Goal: Contribute content: Contribute content

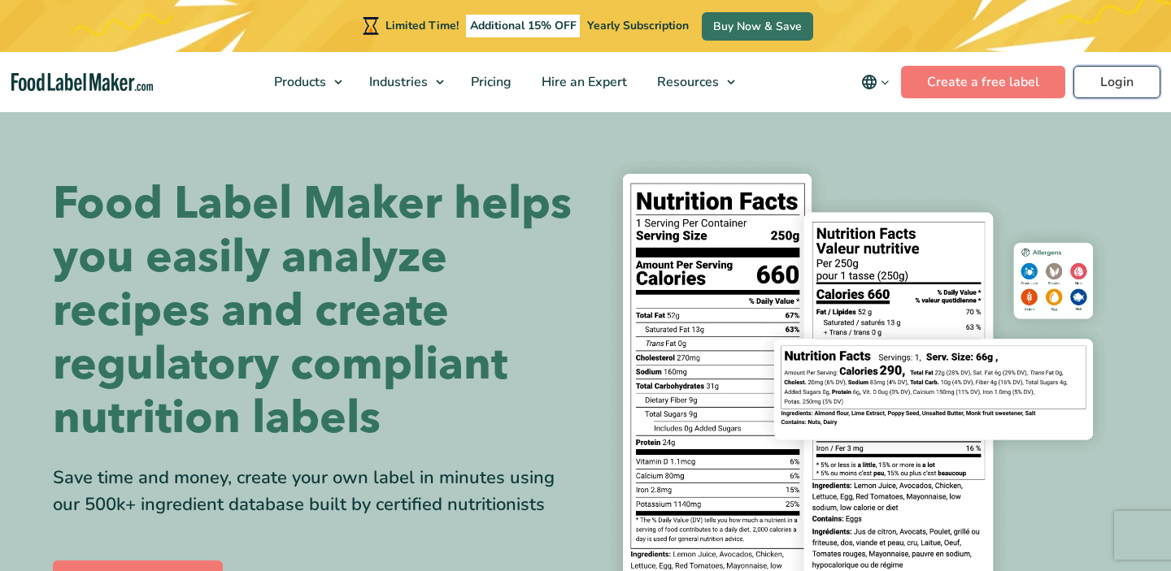
click at [1116, 78] on link "Login" at bounding box center [1116, 82] width 87 height 33
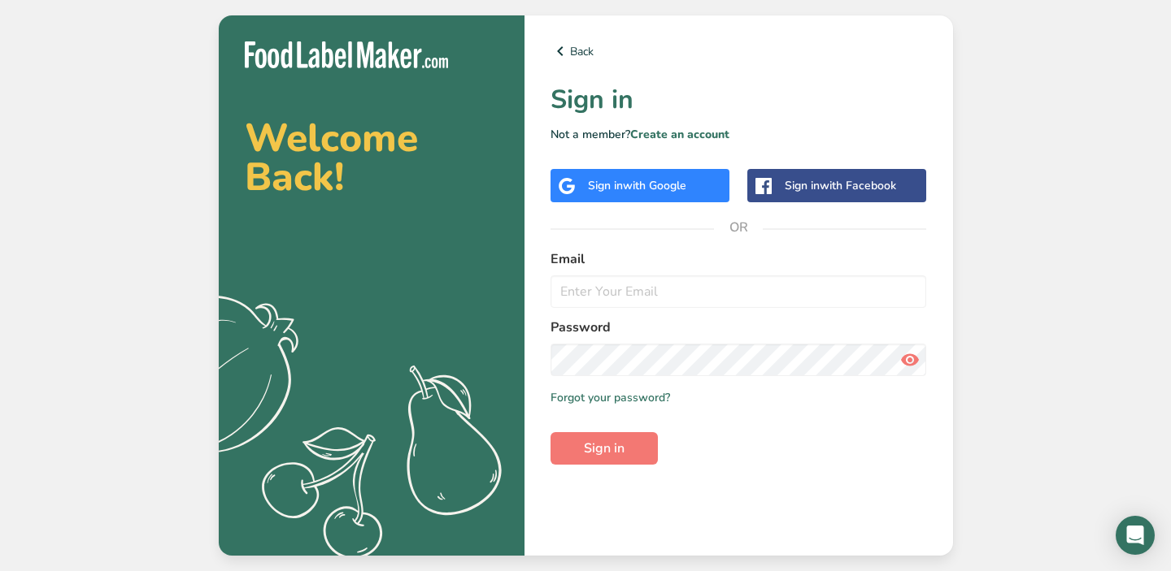
click at [644, 187] on span "with Google" at bounding box center [654, 185] width 63 height 15
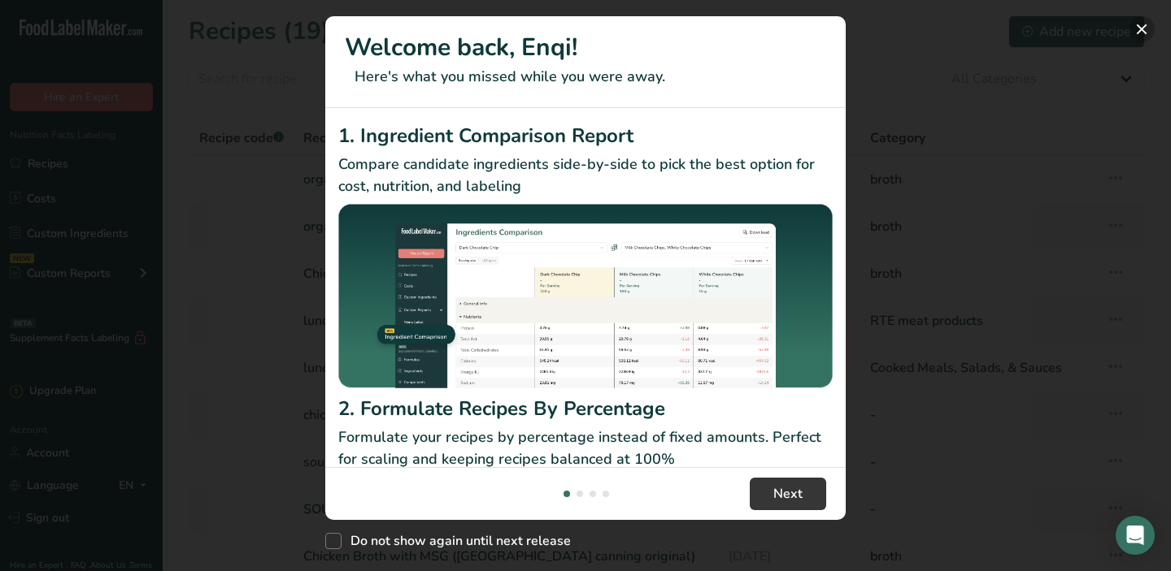
click at [1145, 28] on button "New Features" at bounding box center [1141, 29] width 26 height 26
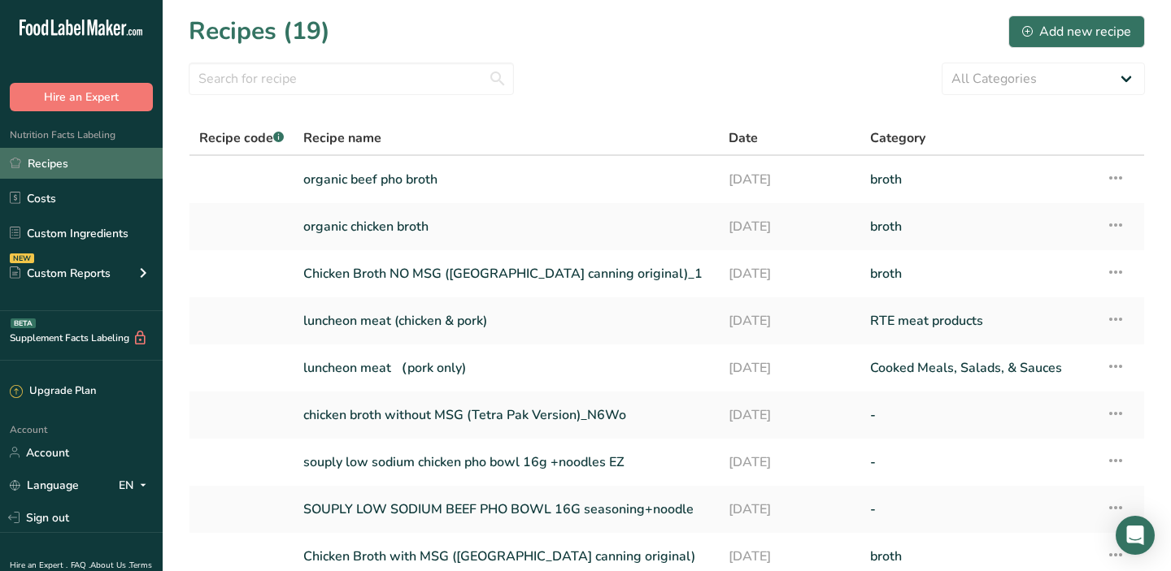
click at [63, 159] on link "Recipes" at bounding box center [81, 163] width 163 height 31
click at [33, 164] on link "Recipes" at bounding box center [81, 163] width 163 height 31
click at [1061, 31] on div "Add new recipe" at bounding box center [1076, 32] width 109 height 20
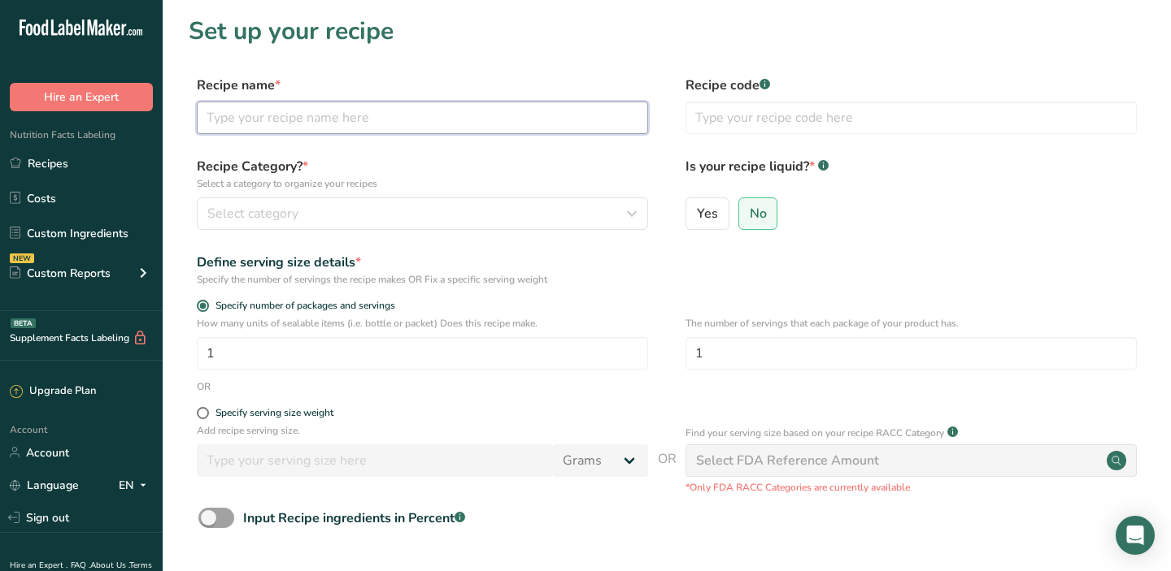
click at [275, 132] on input "text" at bounding box center [422, 118] width 451 height 33
type input "test"
click at [202, 411] on span at bounding box center [203, 413] width 12 height 12
click at [202, 411] on input "Specify serving size weight" at bounding box center [202, 413] width 11 height 11
radio input "true"
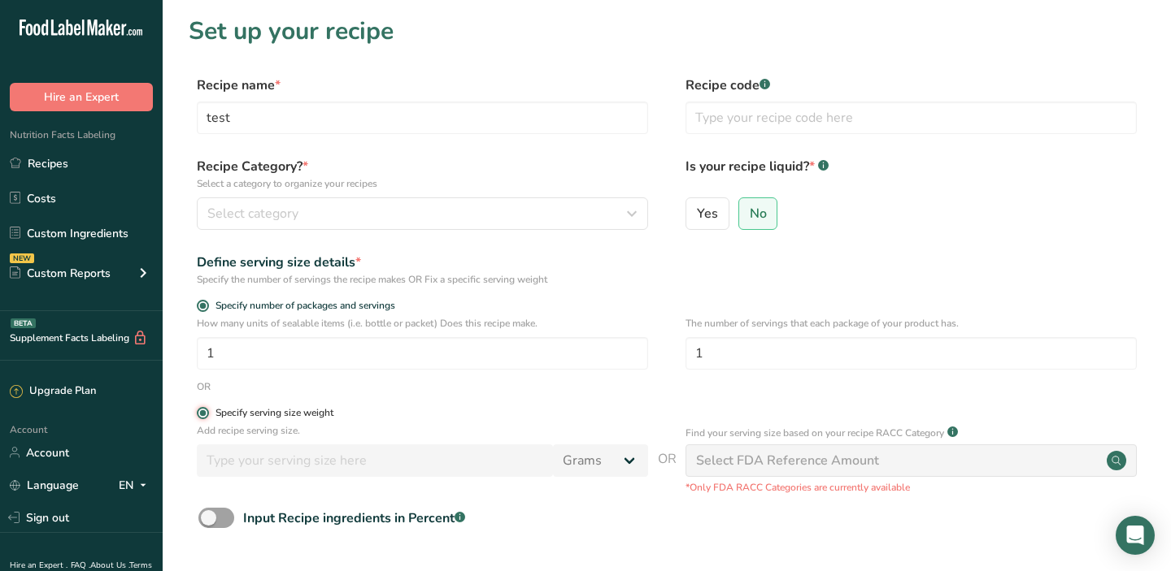
radio input "false"
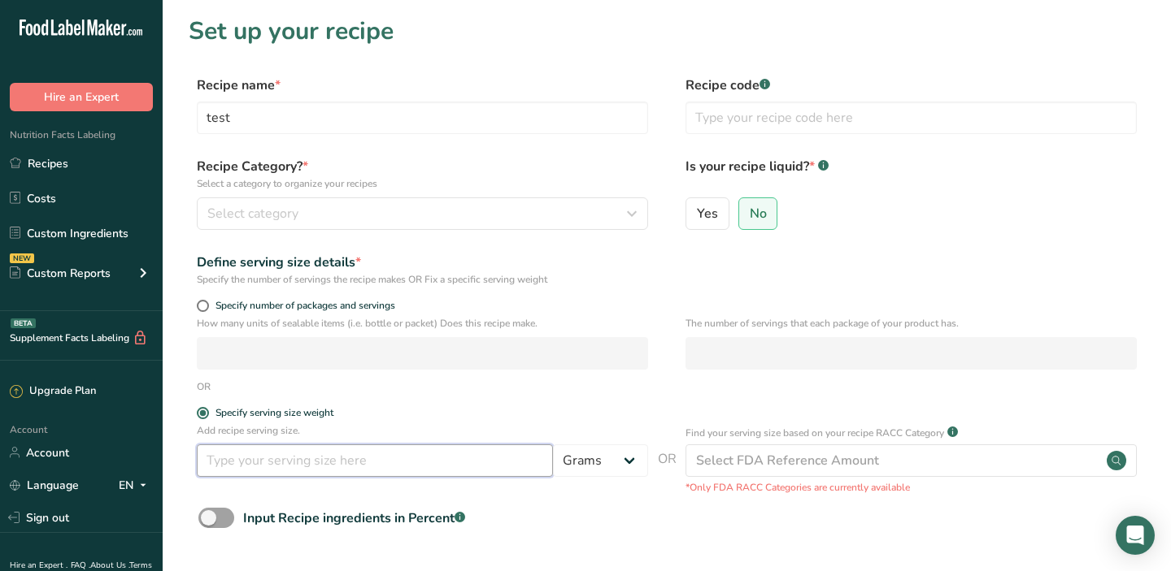
click at [250, 462] on input "number" at bounding box center [375, 461] width 356 height 33
click at [234, 463] on input "number" at bounding box center [375, 461] width 356 height 33
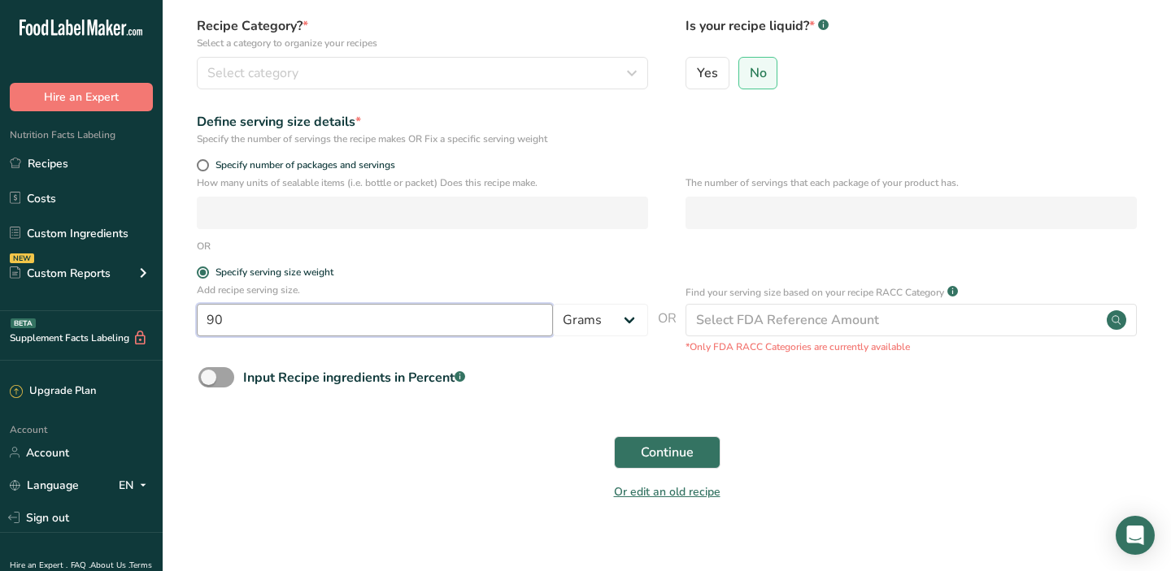
scroll to position [159, 0]
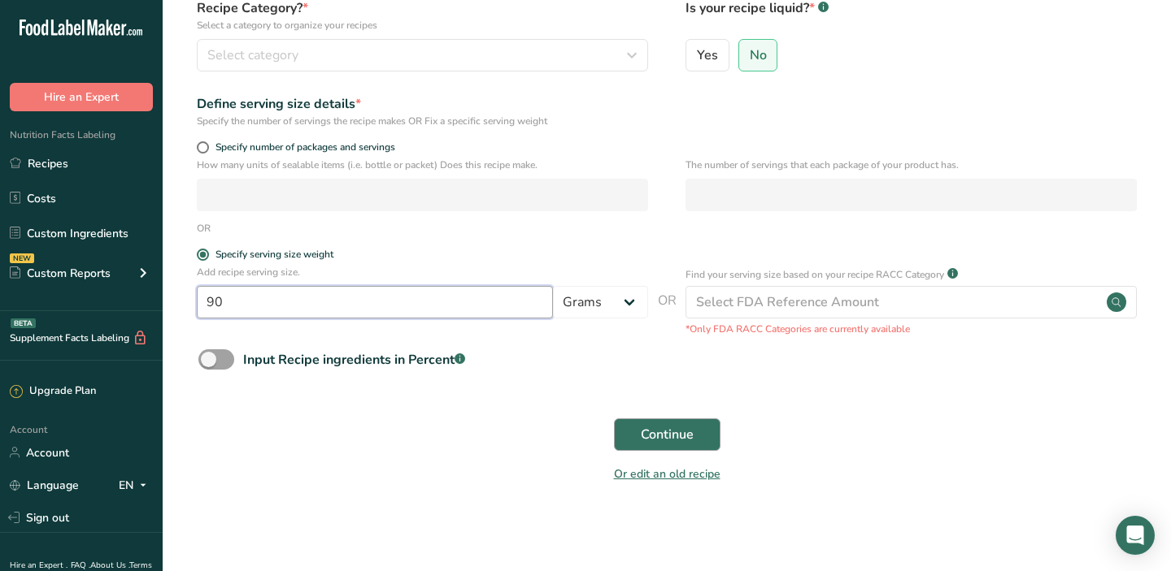
type input "90"
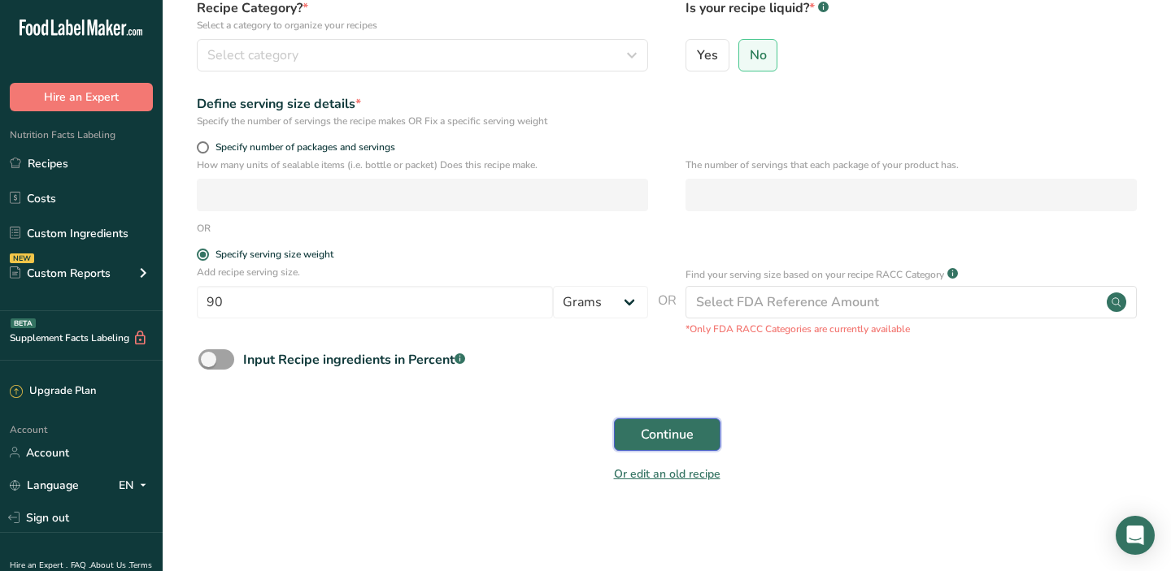
click at [682, 433] on span "Continue" at bounding box center [667, 435] width 53 height 20
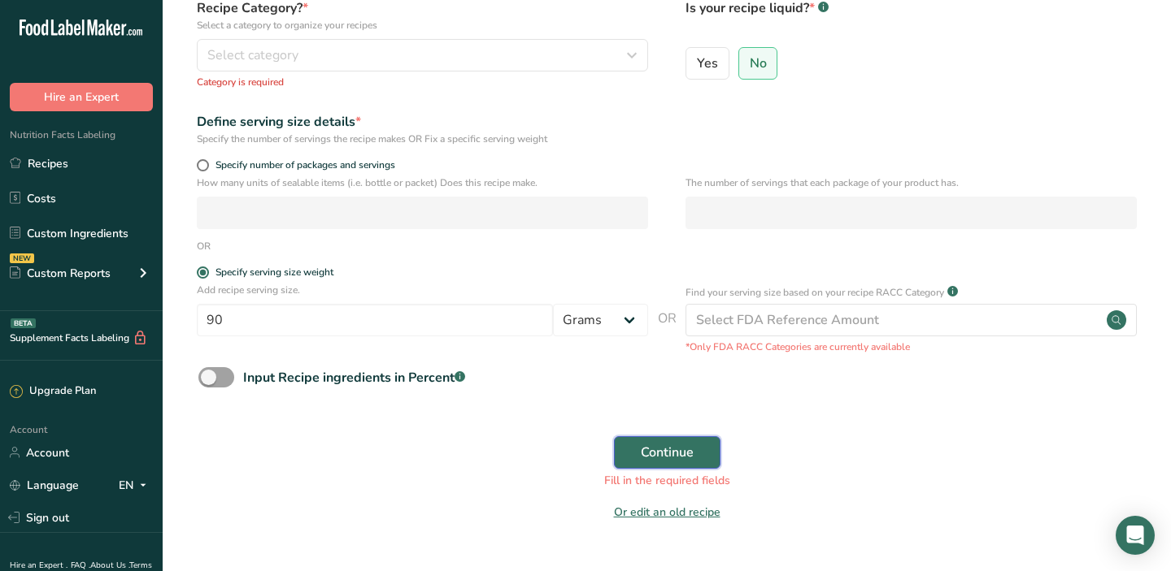
click at [658, 458] on span "Continue" at bounding box center [667, 453] width 53 height 20
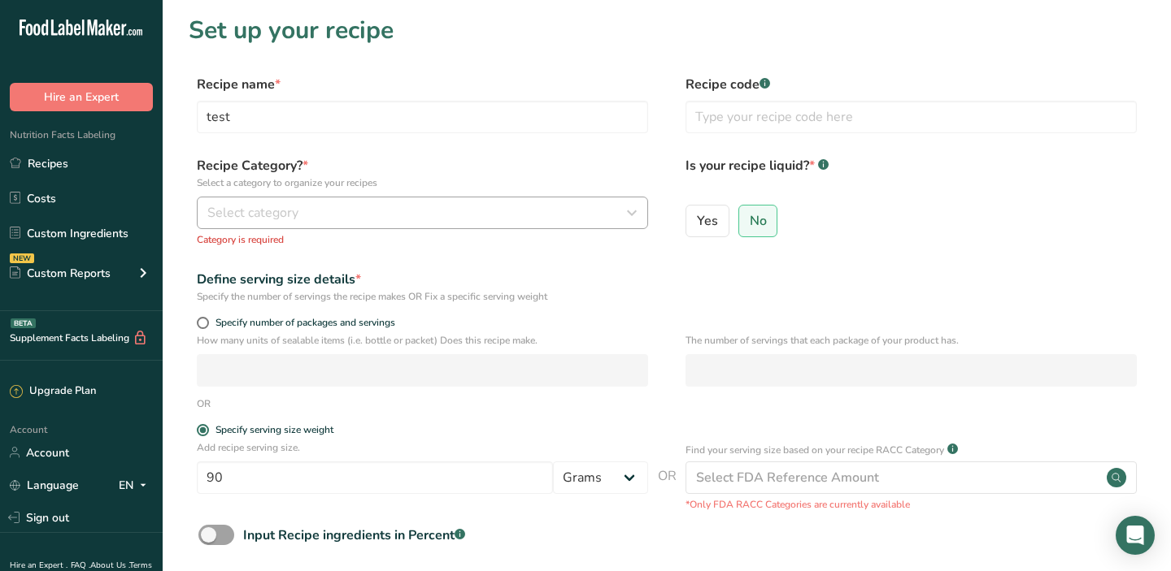
scroll to position [0, 0]
click at [646, 217] on button "Select category" at bounding box center [422, 214] width 451 height 33
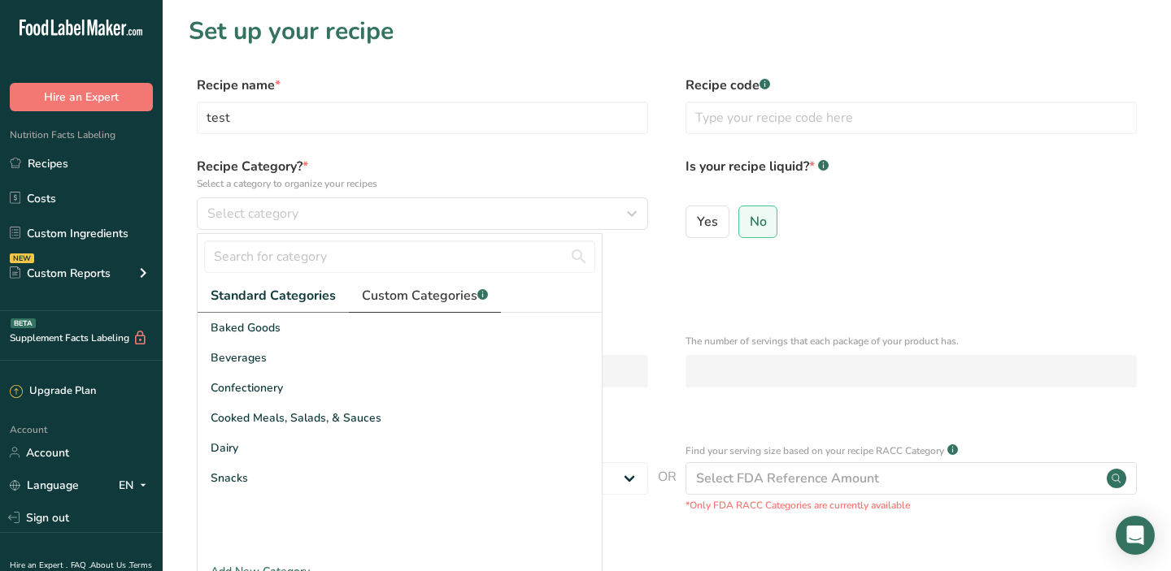
click at [439, 301] on span "Custom Categories .a-a{fill:#347362;}.b-a{fill:#fff;}" at bounding box center [425, 296] width 126 height 20
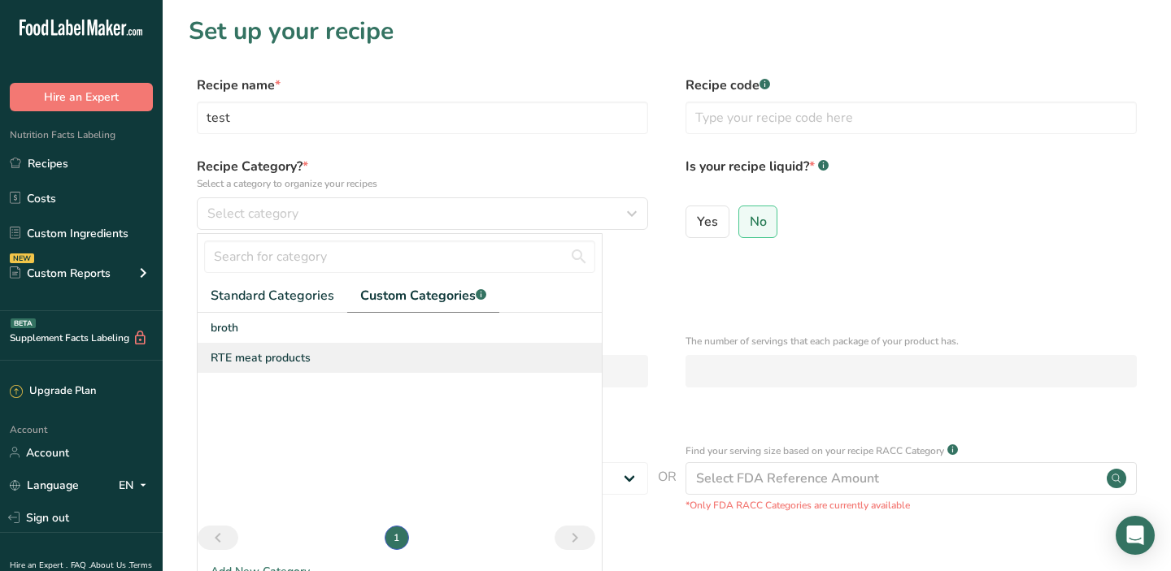
click at [220, 357] on span "RTE meat products" at bounding box center [261, 358] width 100 height 17
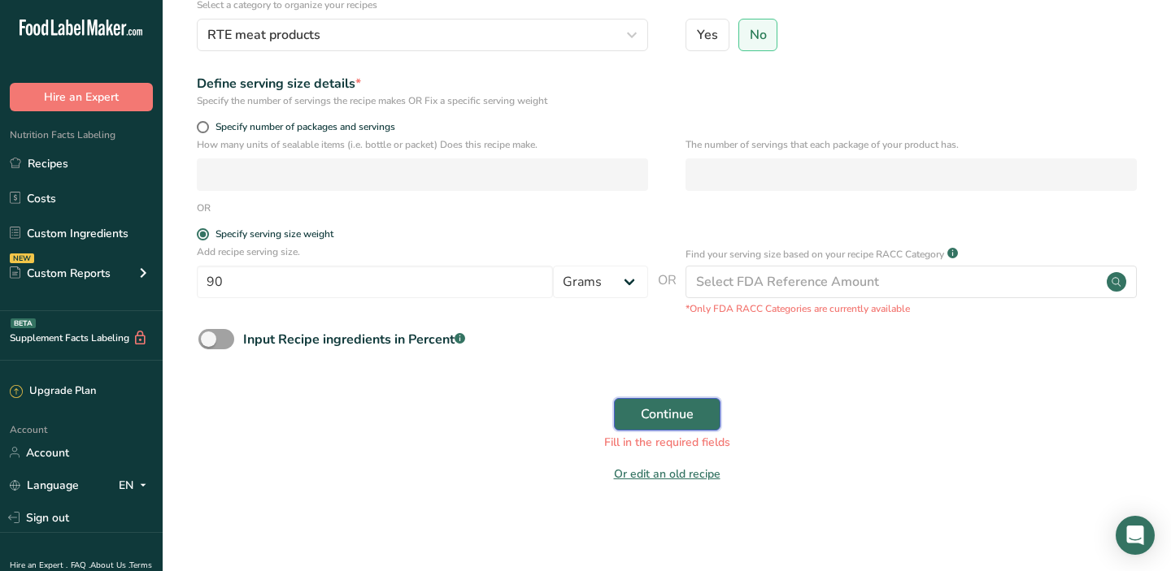
click at [650, 415] on span "Continue" at bounding box center [667, 415] width 53 height 20
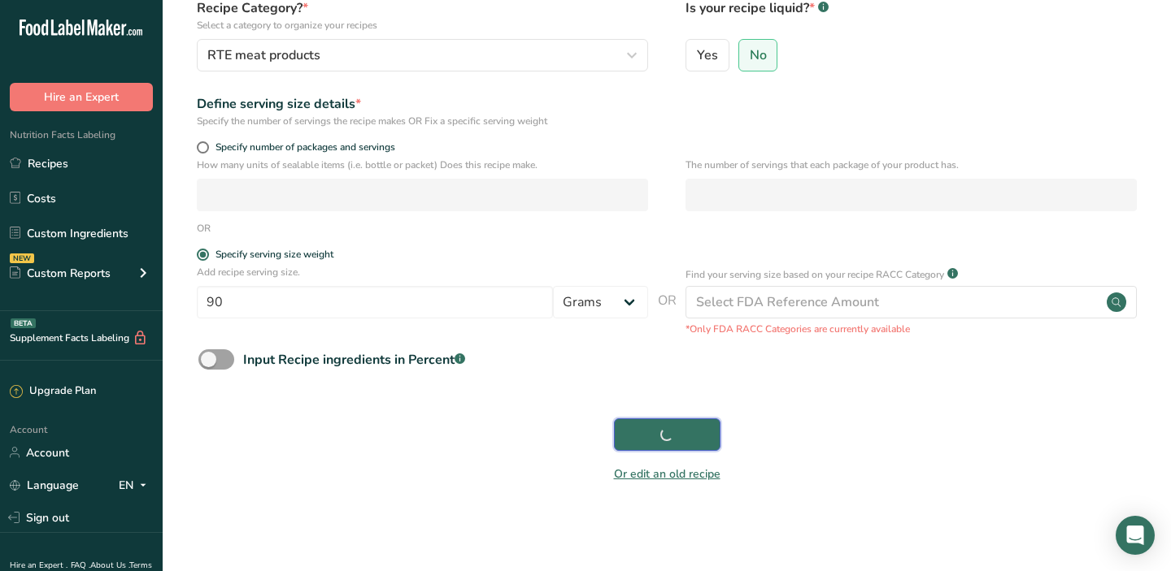
scroll to position [159, 0]
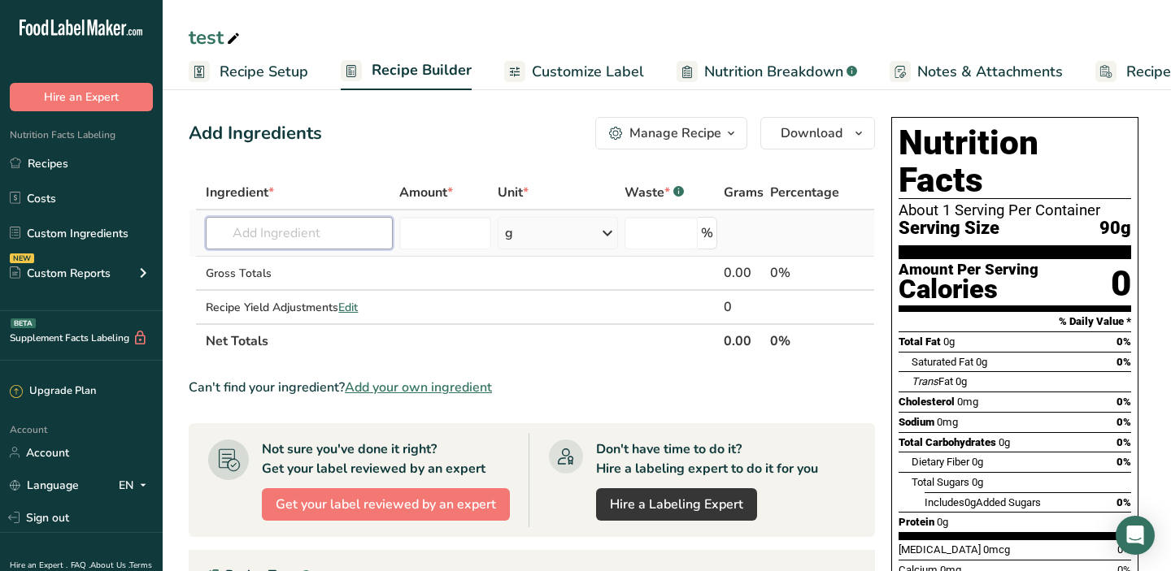
click at [293, 226] on input "text" at bounding box center [299, 233] width 187 height 33
type input "pork belly"
click at [328, 270] on p "10005 Pork, fresh, belly, raw" at bounding box center [299, 266] width 161 height 17
type input "Pork, fresh, belly, raw"
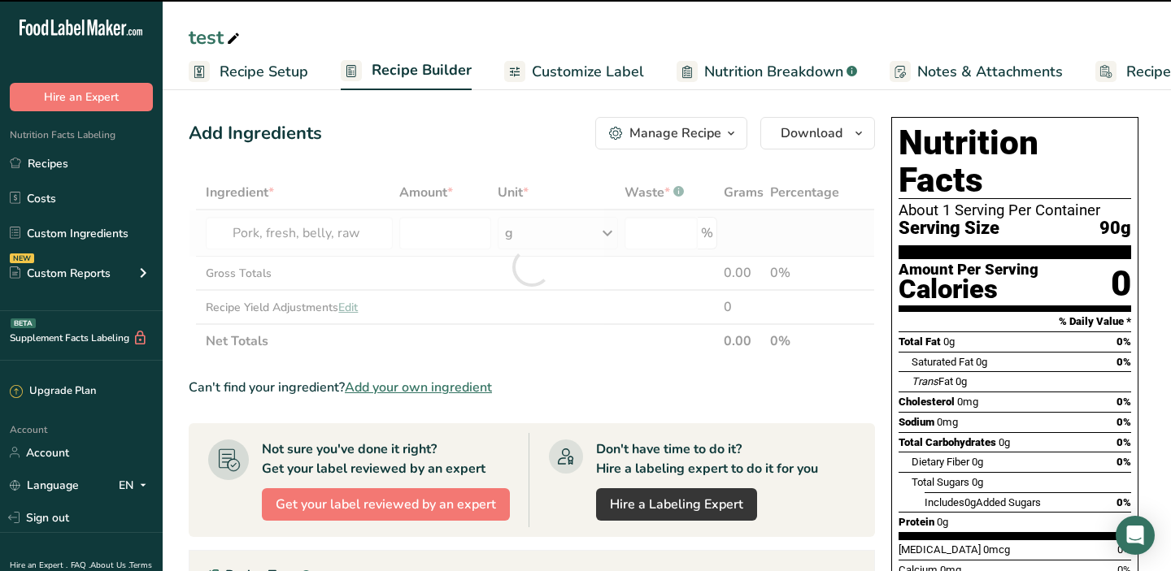
type input "0"
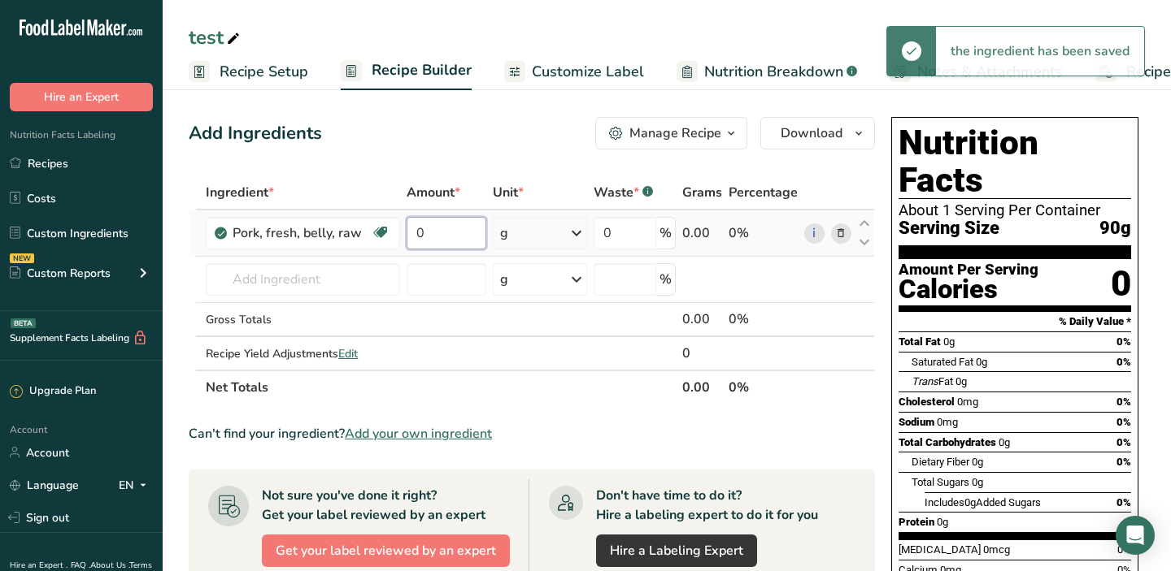
drag, startPoint x: 435, startPoint y: 234, endPoint x: 408, endPoint y: 237, distance: 27.0
click at [408, 237] on input "0" at bounding box center [446, 233] width 80 height 33
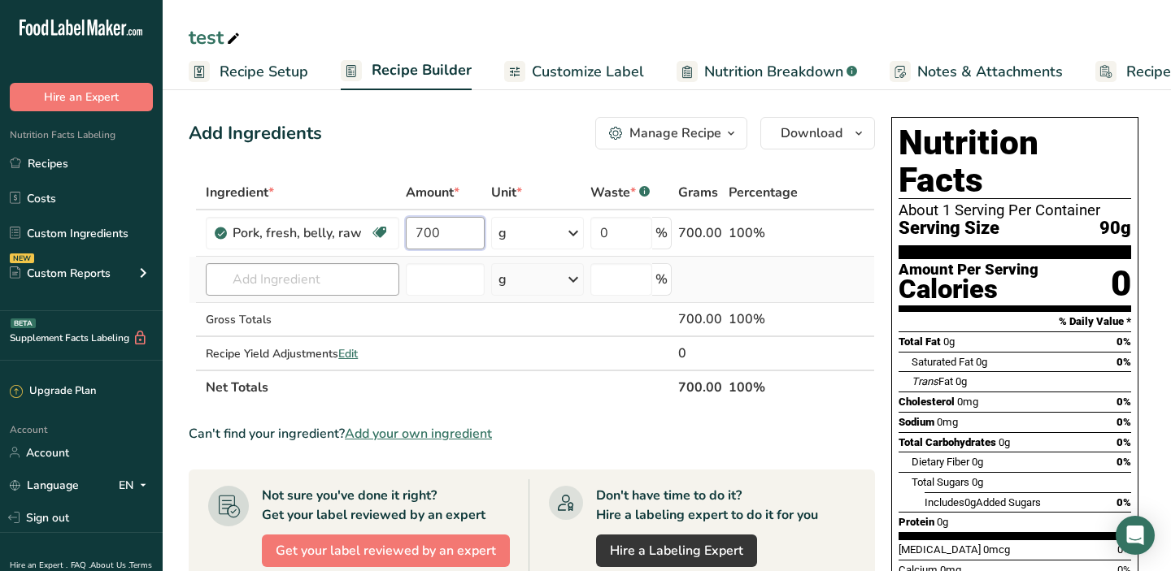
type input "700"
click at [312, 278] on div "Ingredient * Amount * Unit * Waste * .a-a{fill:#347362;}.b-a{fill:#fff;} Grams …" at bounding box center [532, 290] width 686 height 229
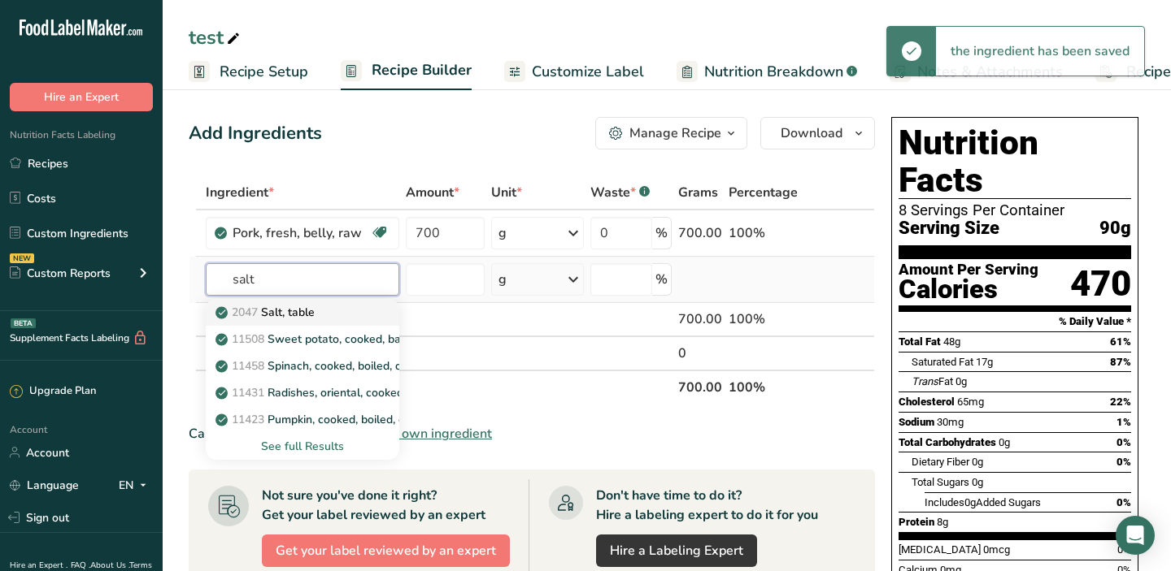
type input "salt"
click at [343, 306] on div "2047 Salt, table" at bounding box center [289, 312] width 141 height 17
type input "Salt, table"
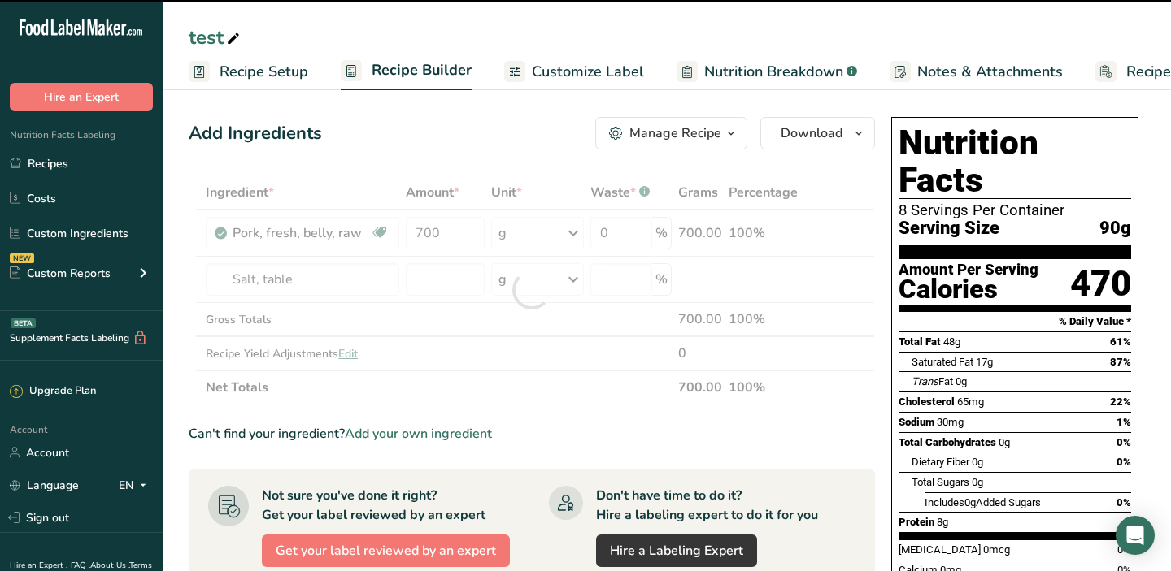
type input "0"
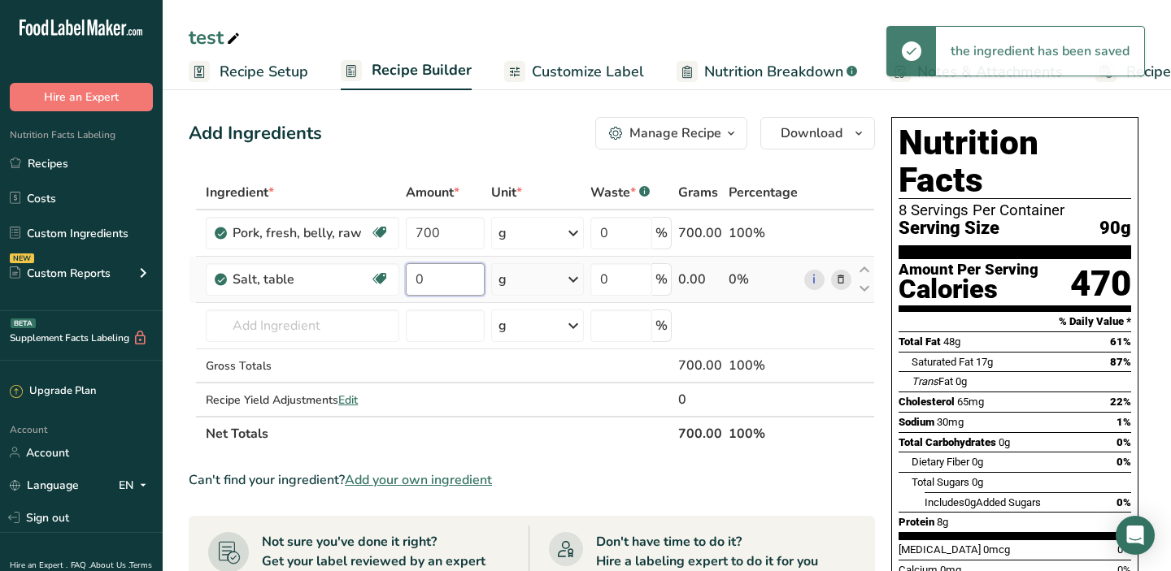
click at [467, 282] on input "0" at bounding box center [445, 279] width 79 height 33
drag, startPoint x: 428, startPoint y: 285, endPoint x: 403, endPoint y: 285, distance: 25.2
click at [403, 285] on td "0" at bounding box center [444, 280] width 85 height 46
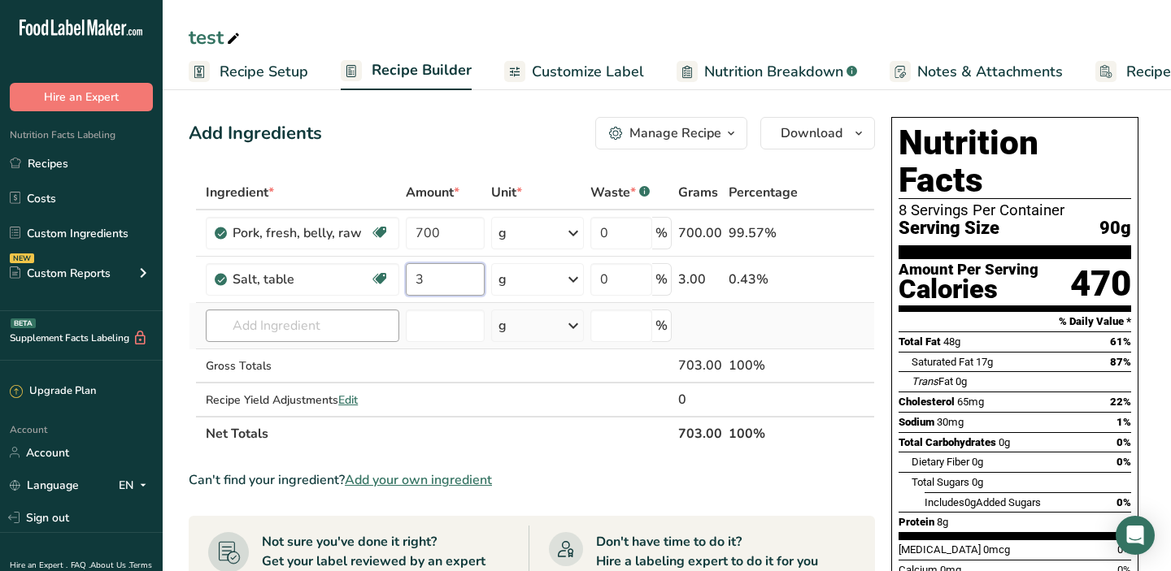
type input "3"
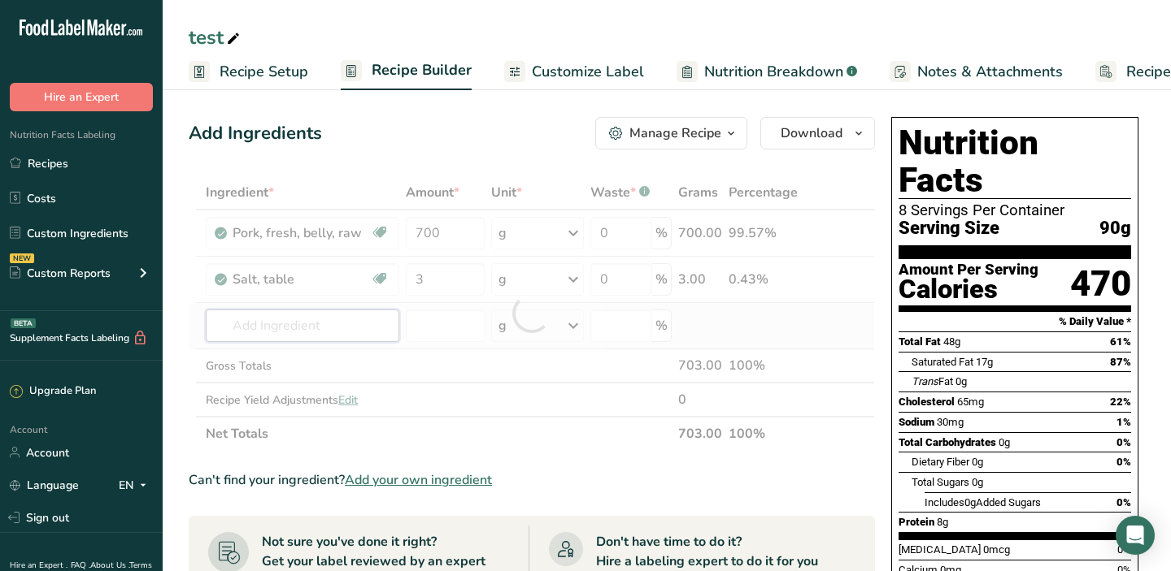
click at [261, 332] on div "Ingredient * Amount * Unit * Waste * .a-a{fill:#347362;}.b-a{fill:#fff;} Grams …" at bounding box center [532, 314] width 686 height 276
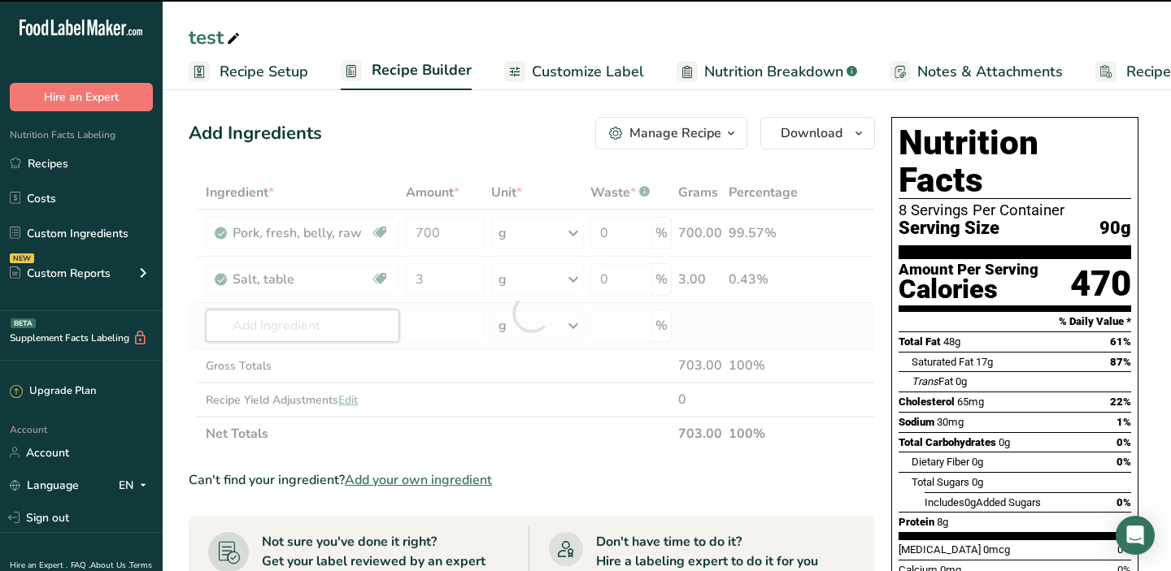
type input "s"
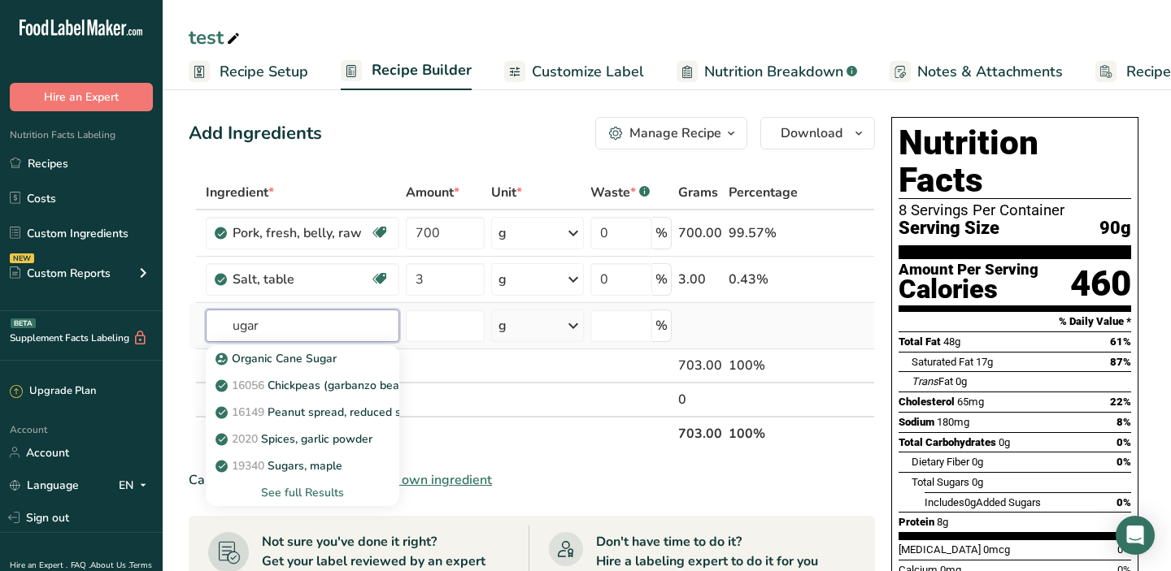
type input "ugar"
click at [309, 492] on div "See full Results" at bounding box center [302, 492] width 167 height 17
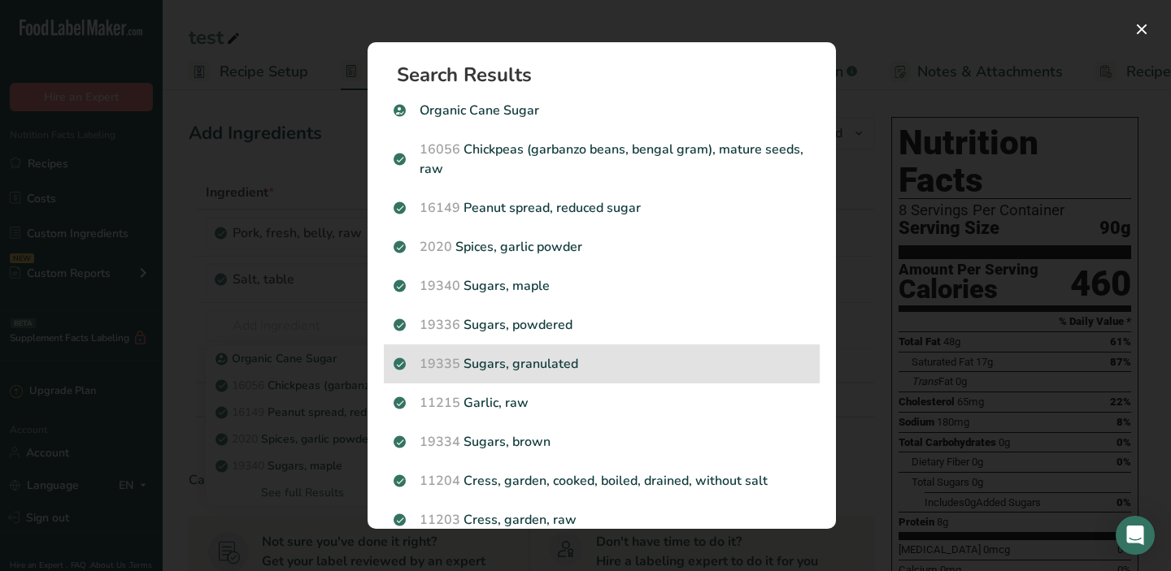
click at [552, 363] on p "19335 Sugars, granulated" at bounding box center [601, 364] width 416 height 20
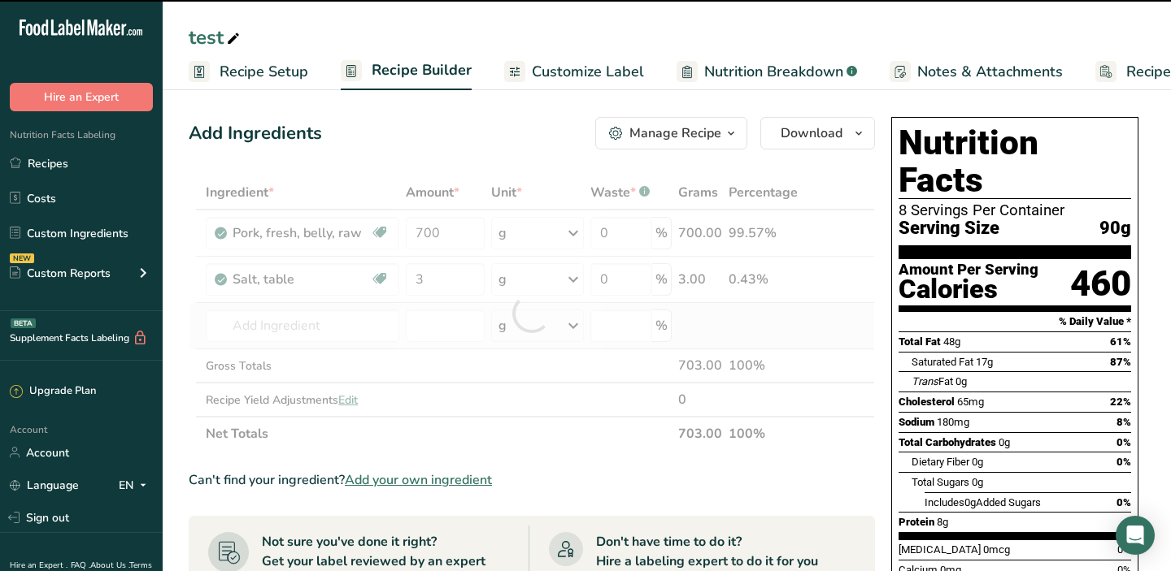
type input "0"
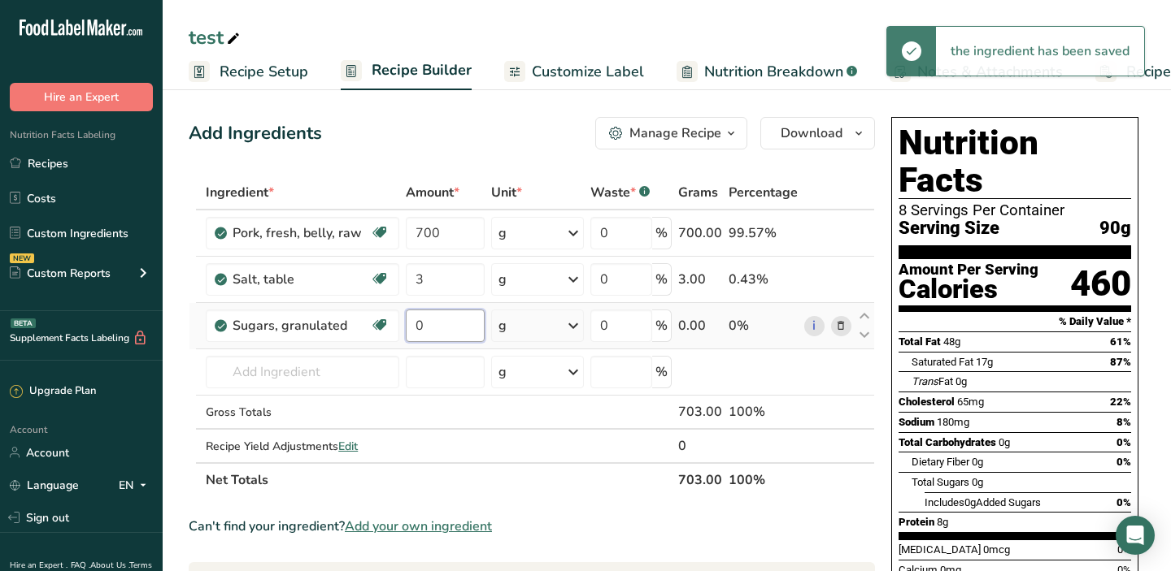
drag, startPoint x: 445, startPoint y: 324, endPoint x: 402, endPoint y: 325, distance: 42.3
click at [402, 325] on td "0" at bounding box center [444, 326] width 85 height 46
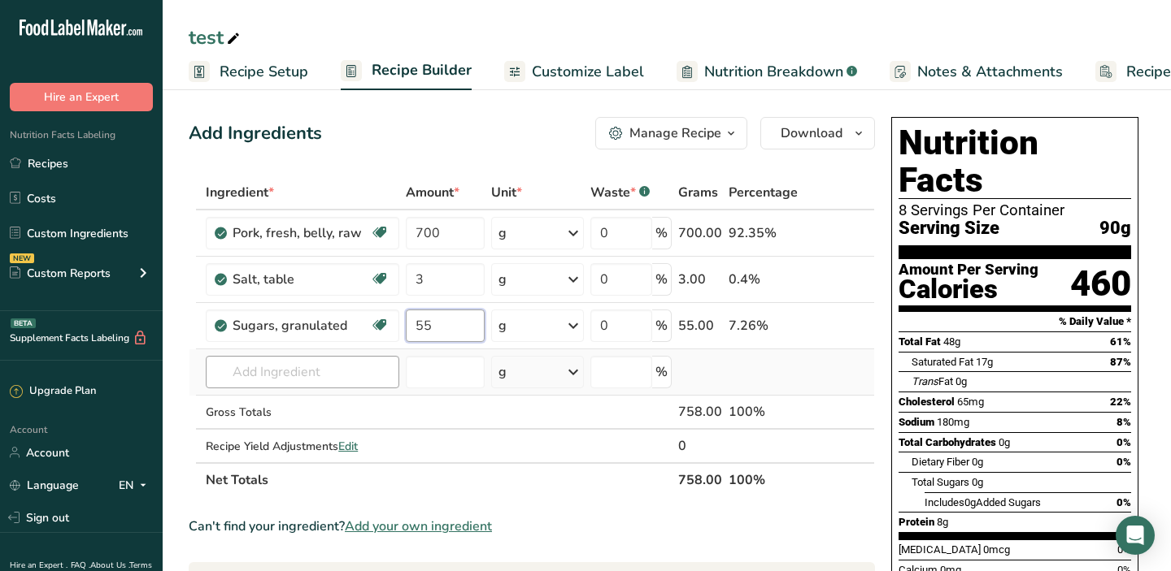
type input "55"
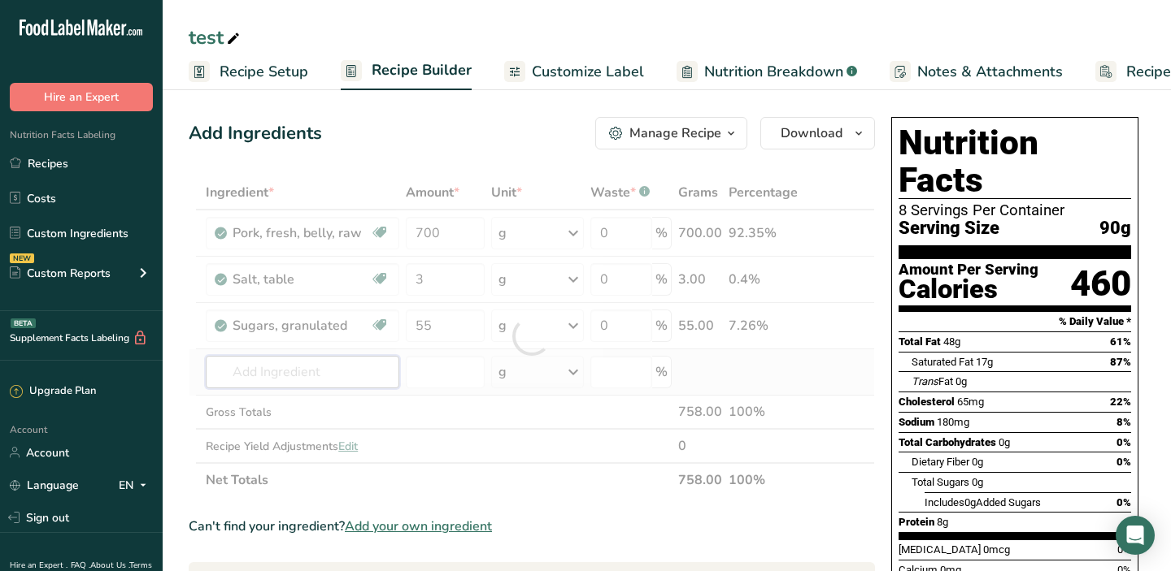
click at [286, 377] on div "Ingredient * Amount * Unit * Waste * .a-a{fill:#347362;}.b-a{fill:#fff;} Grams …" at bounding box center [532, 337] width 686 height 322
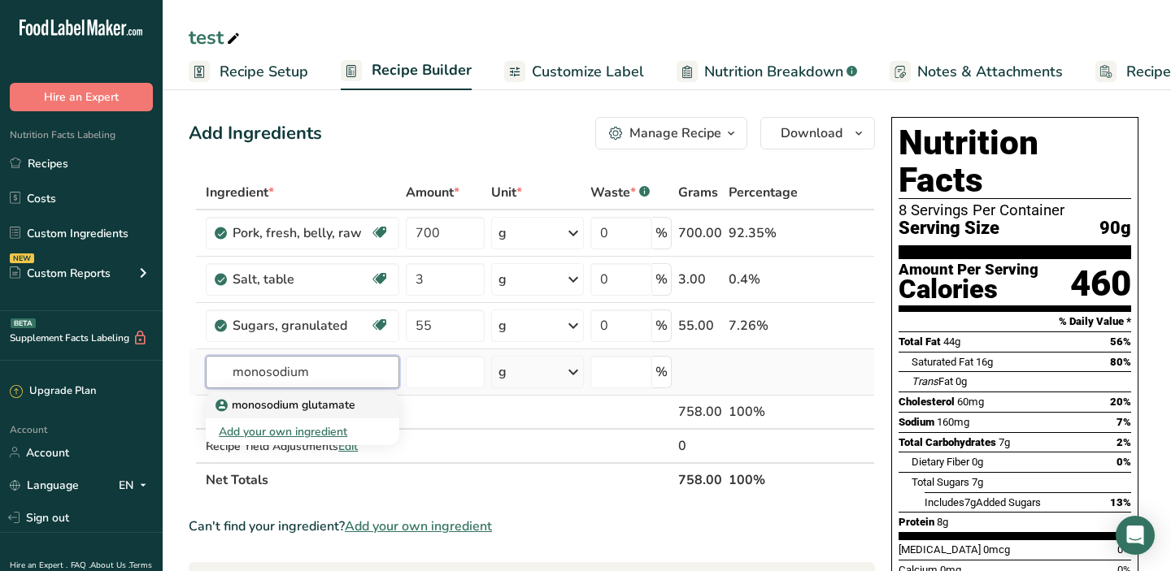
type input "monosodium"
click at [290, 403] on p "monosodium glutamate" at bounding box center [287, 405] width 137 height 17
type input "monosodium glutamate"
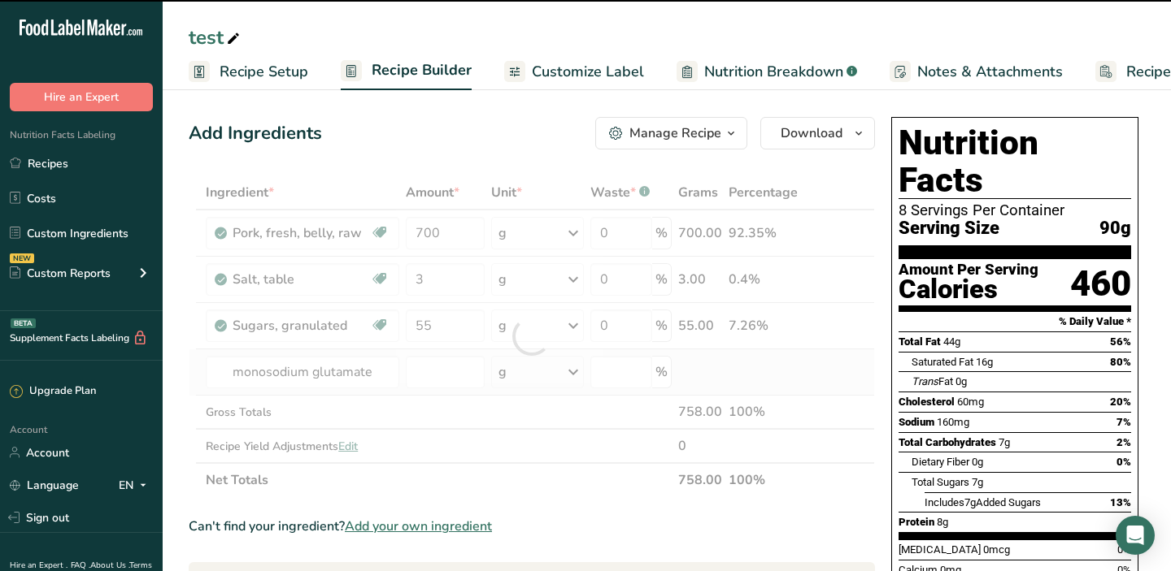
type input "0"
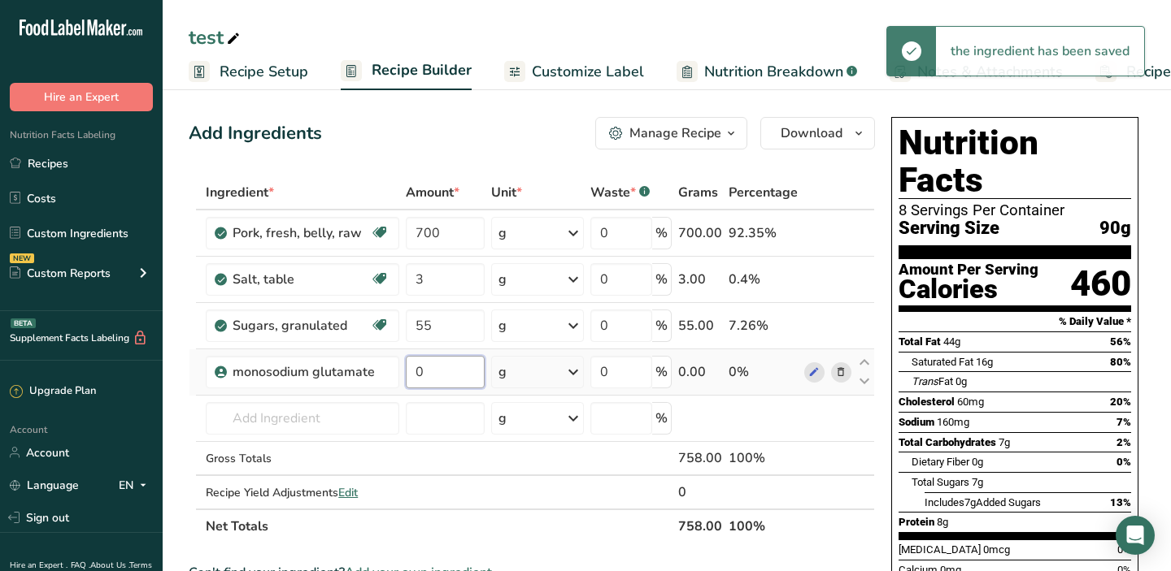
drag, startPoint x: 443, startPoint y: 374, endPoint x: 410, endPoint y: 376, distance: 33.4
click at [410, 376] on input "0" at bounding box center [445, 372] width 79 height 33
type input "4"
click at [272, 420] on div "Ingredient * Amount * Unit * Waste * .a-a{fill:#347362;}.b-a{fill:#fff;} Grams …" at bounding box center [532, 360] width 686 height 368
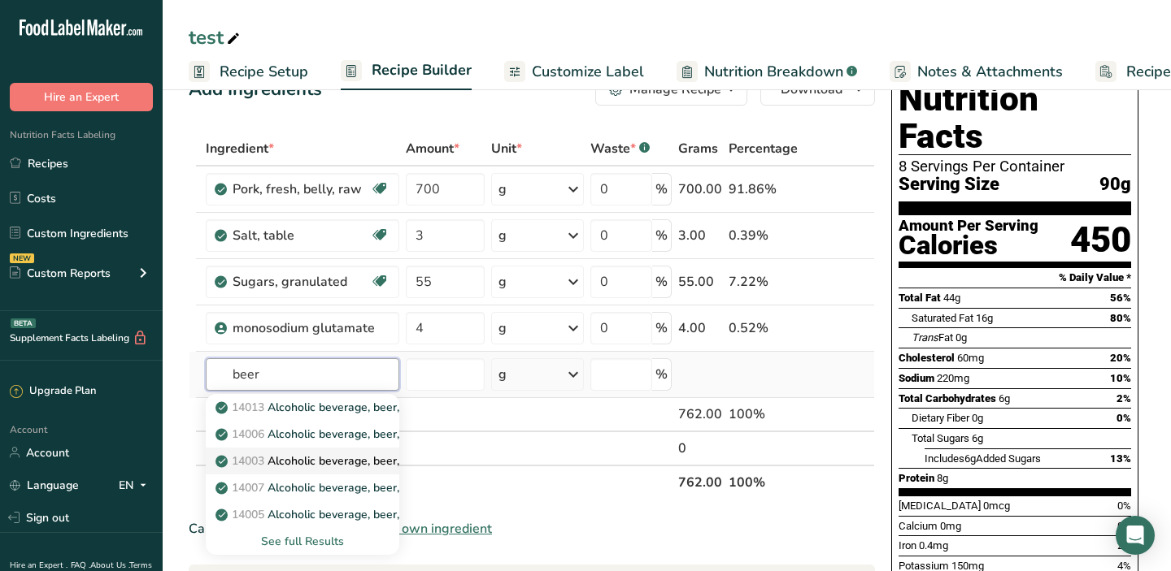
scroll to position [54, 0]
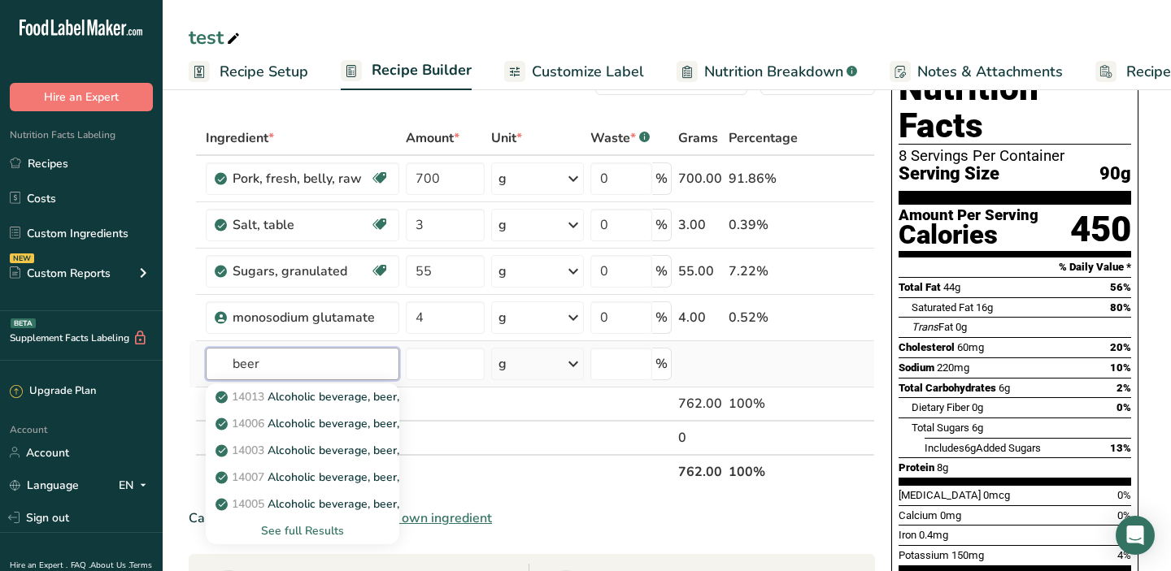
type input "beer"
click at [302, 529] on div "See full Results" at bounding box center [302, 531] width 167 height 17
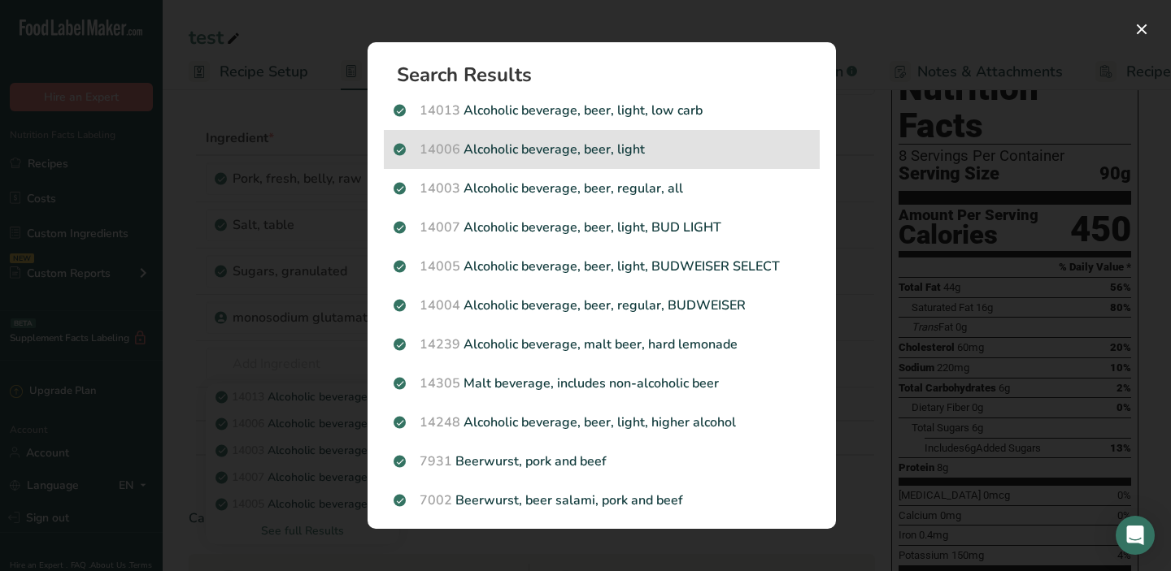
click at [654, 141] on p "14006 Alcoholic beverage, beer, light" at bounding box center [601, 150] width 416 height 20
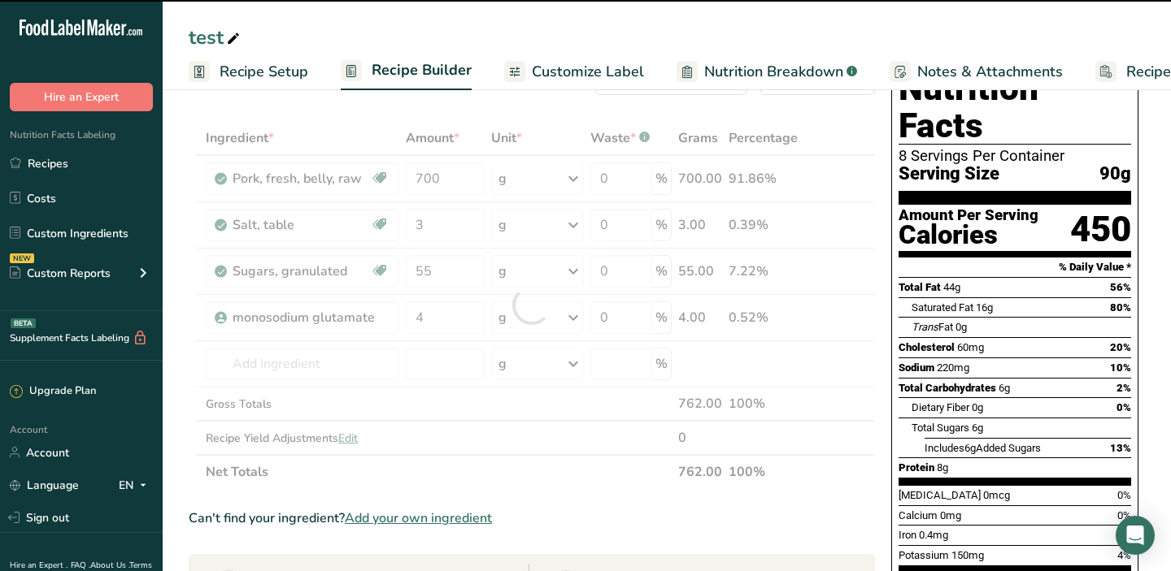
type input "0"
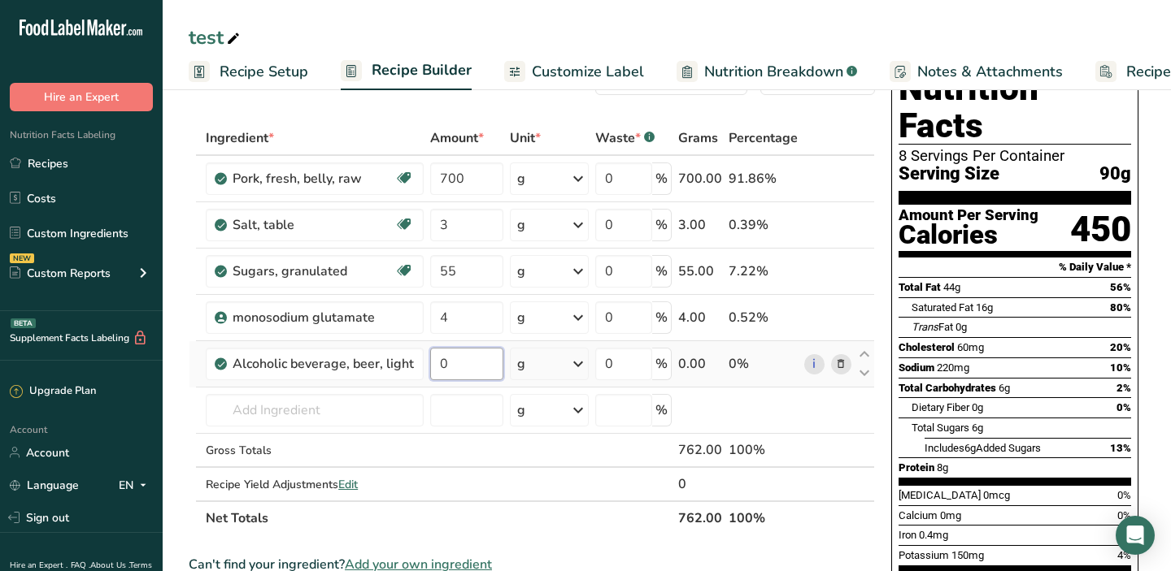
drag, startPoint x: 463, startPoint y: 364, endPoint x: 433, endPoint y: 365, distance: 30.1
click at [433, 365] on input "0" at bounding box center [466, 364] width 73 height 33
type input "200"
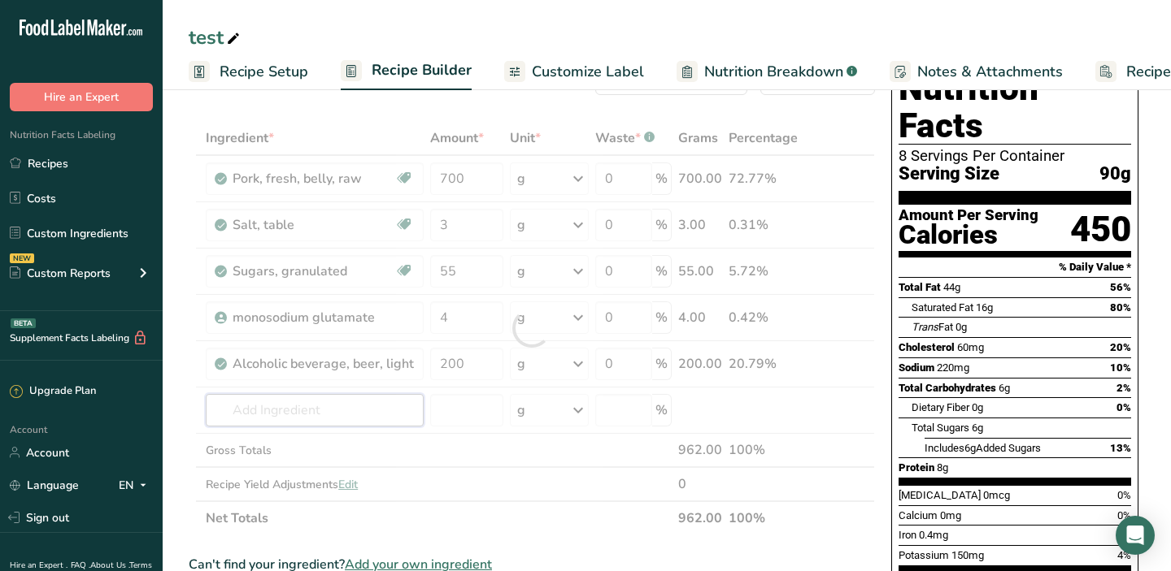
click at [267, 409] on div "Ingredient * Amount * Unit * Waste * .a-a{fill:#347362;}.b-a{fill:#fff;} Grams …" at bounding box center [532, 328] width 686 height 415
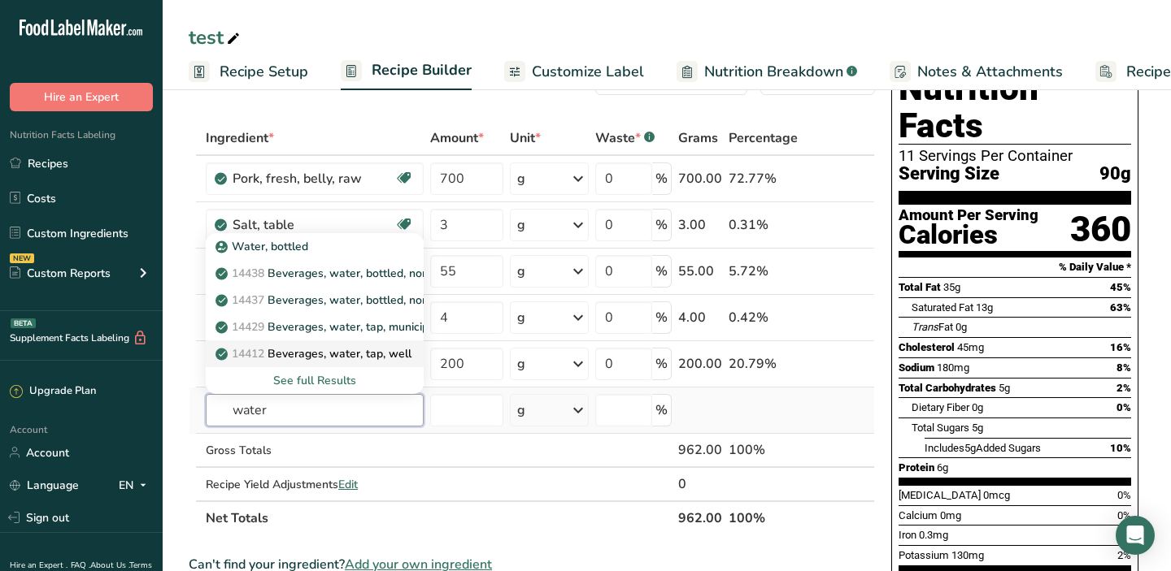
type input "water"
click at [354, 355] on p "14412 Beverages, water, tap, well" at bounding box center [315, 353] width 193 height 17
type input "Beverages, water, tap, well"
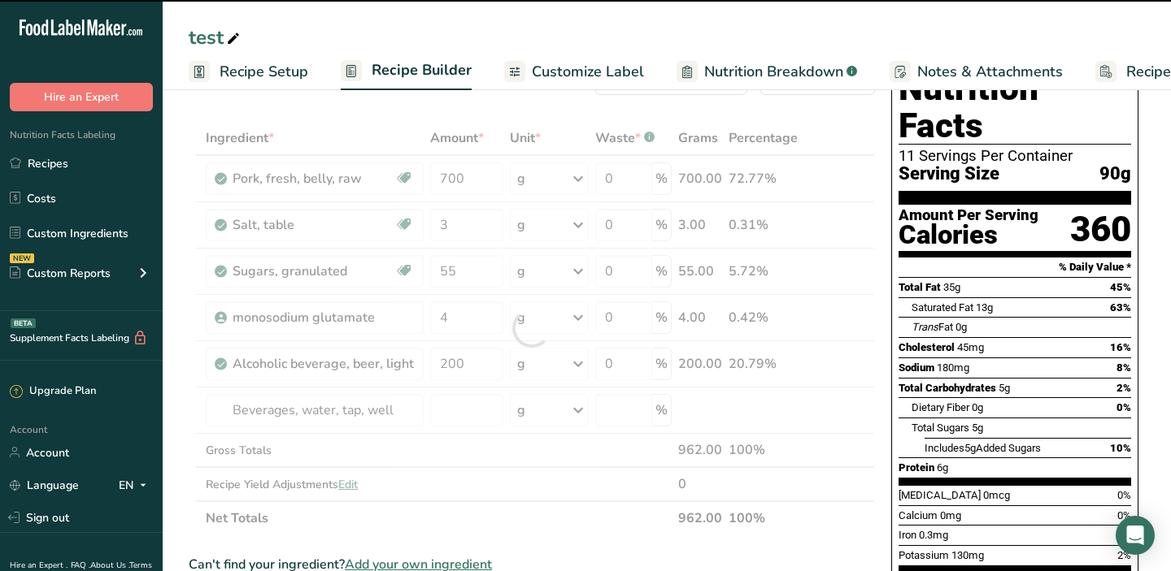
type input "0"
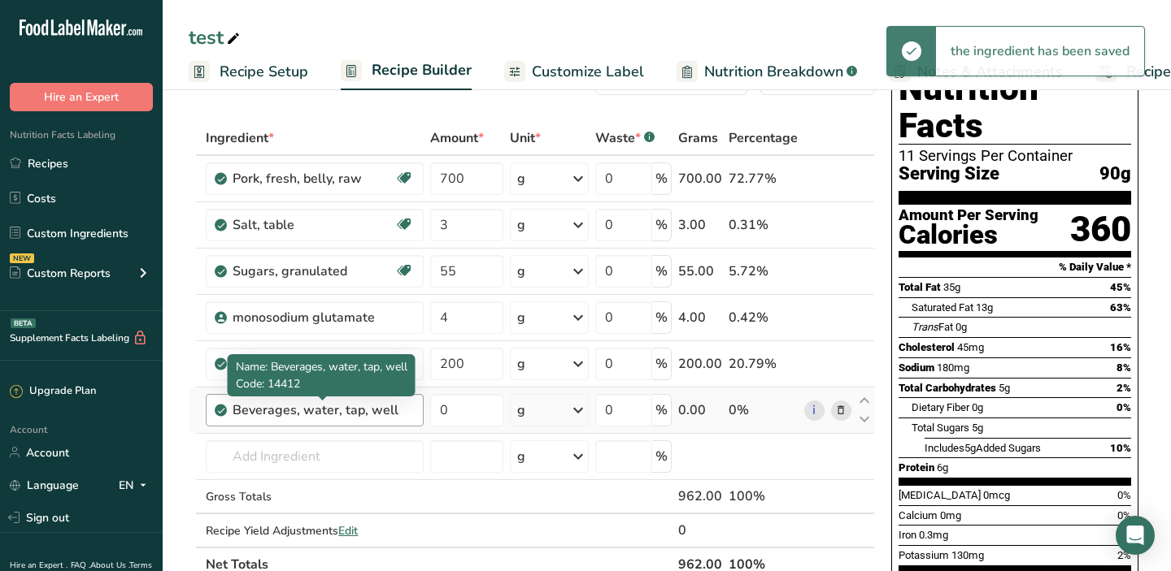
click at [323, 417] on div "Beverages, water, tap, well" at bounding box center [322, 411] width 181 height 20
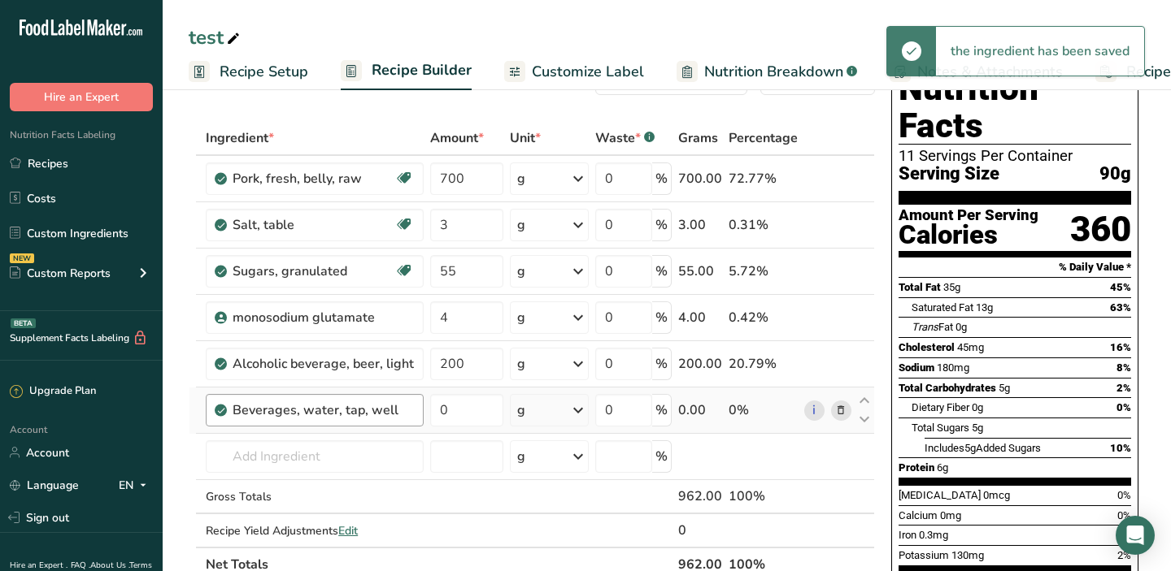
click at [402, 408] on div "Beverages, water, tap, well" at bounding box center [322, 411] width 181 height 20
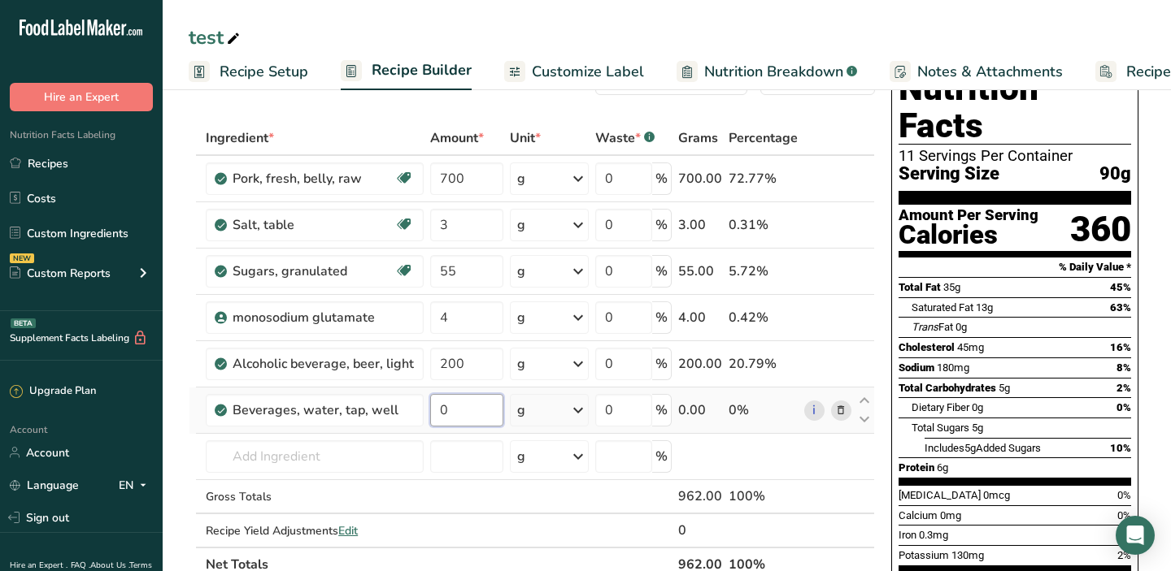
drag, startPoint x: 450, startPoint y: 411, endPoint x: 436, endPoint y: 411, distance: 14.7
click at [436, 411] on input "0" at bounding box center [466, 410] width 73 height 33
type input "100"
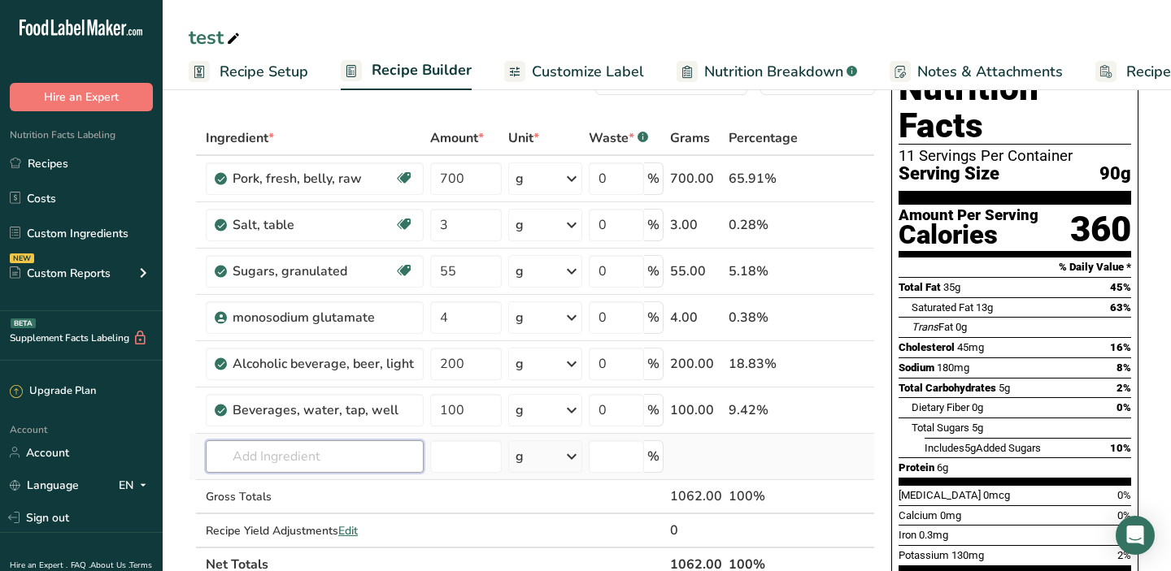
click at [278, 455] on div "Ingredient * Amount * Unit * Waste * .a-a{fill:#347362;}.b-a{fill:#fff;} Grams …" at bounding box center [532, 351] width 686 height 461
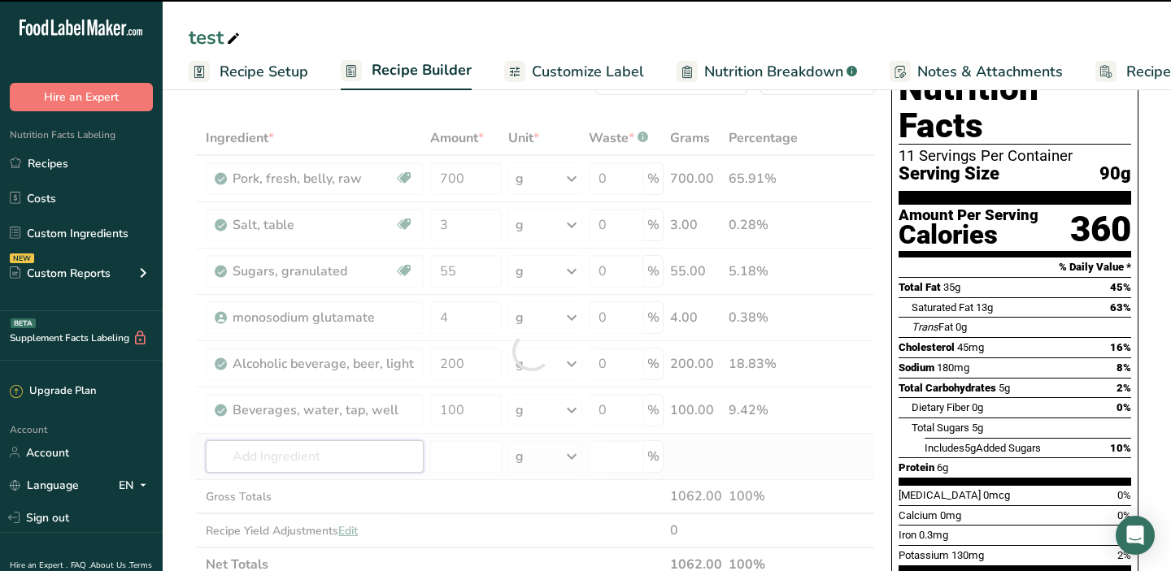
type input "o"
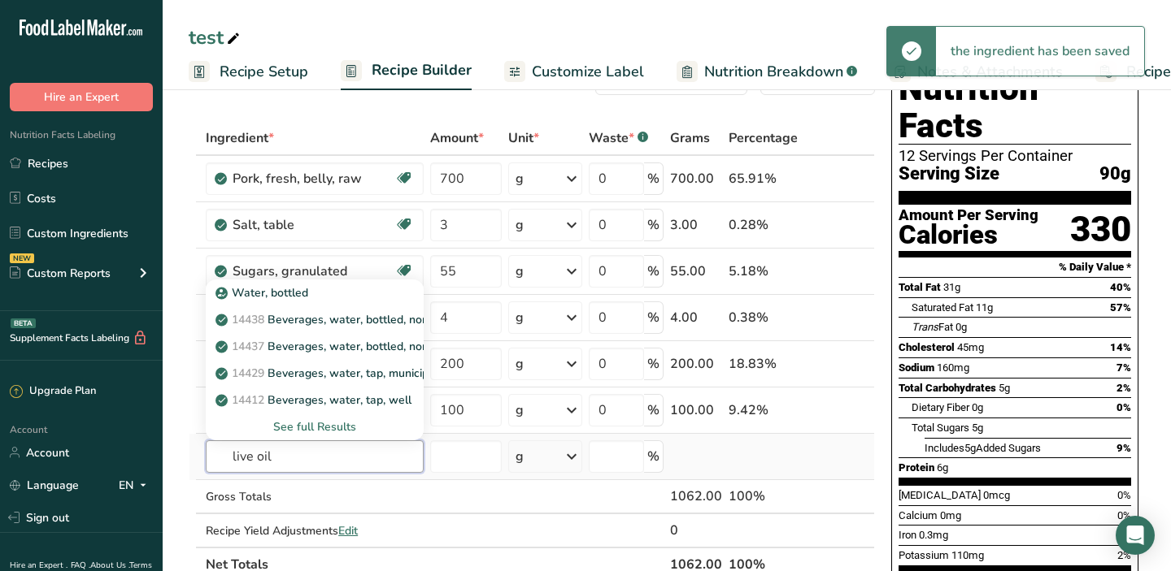
scroll to position [0, 0]
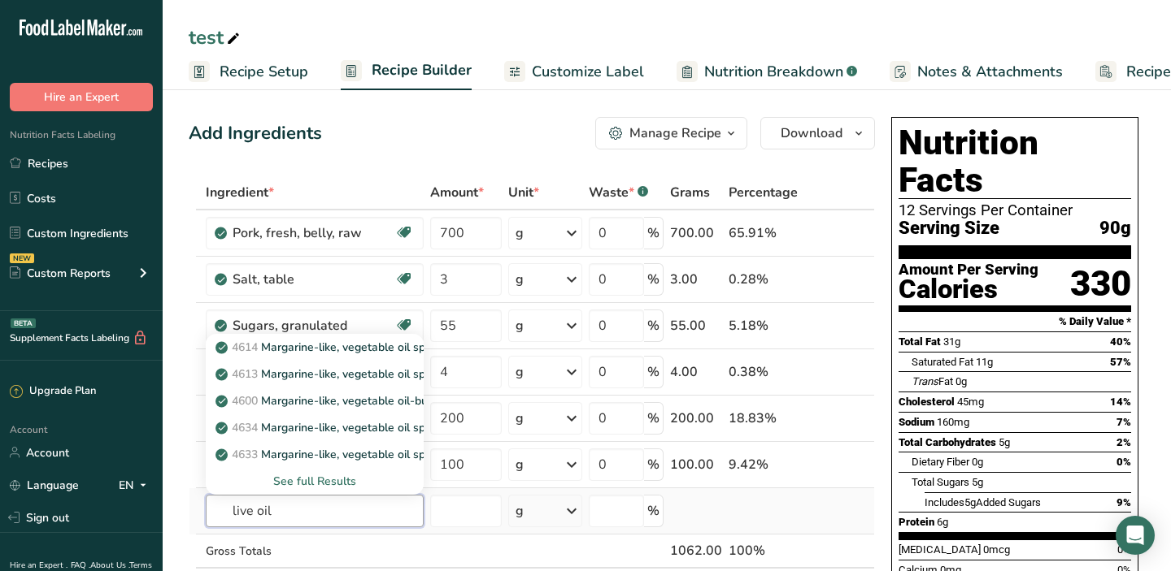
click at [229, 513] on input "live oil" at bounding box center [315, 511] width 218 height 33
type input "olive oil"
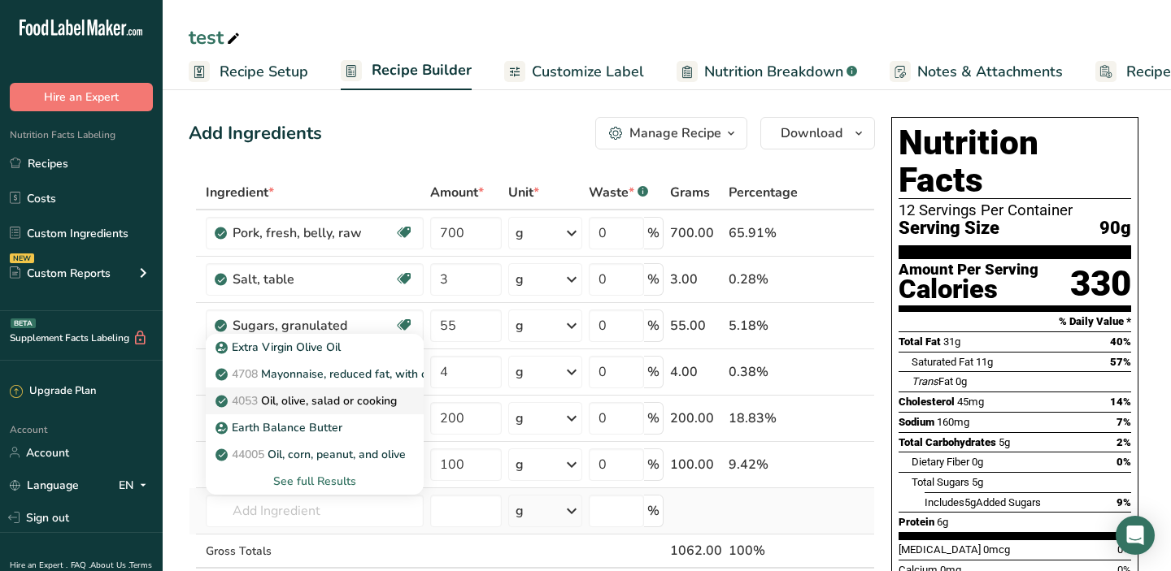
click at [354, 406] on p "4053 Oil, olive, salad or cooking" at bounding box center [308, 401] width 178 height 17
type input "Oil, olive, salad or cooking"
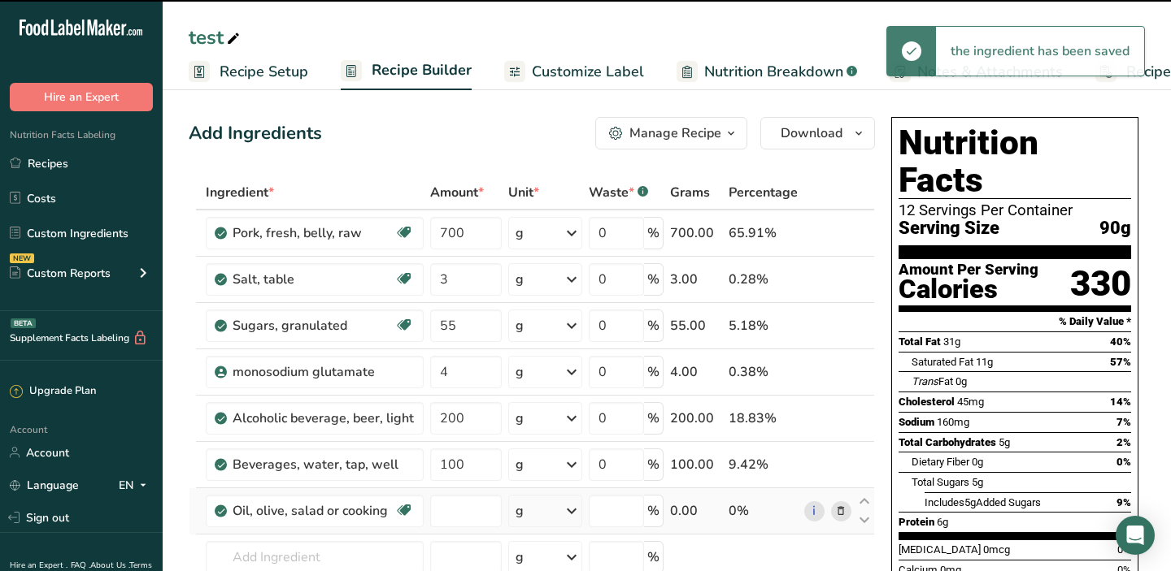
type input "0"
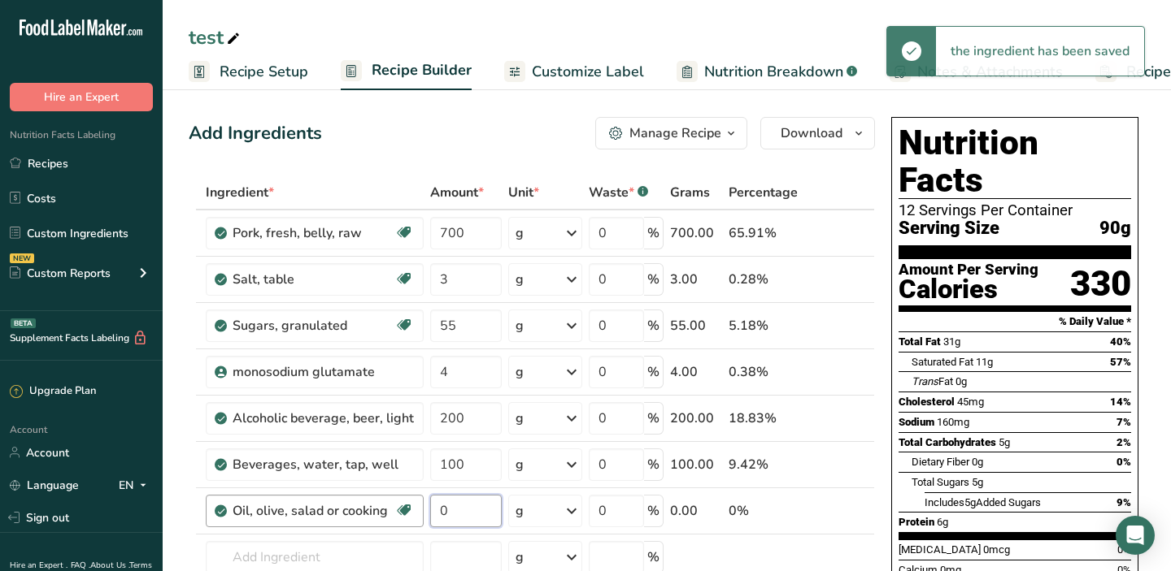
drag, startPoint x: 463, startPoint y: 515, endPoint x: 414, endPoint y: 520, distance: 49.8
click at [414, 520] on tr "Oil, olive, salad or cooking Source of Antioxidants Dairy free Gluten free Vega…" at bounding box center [531, 512] width 684 height 46
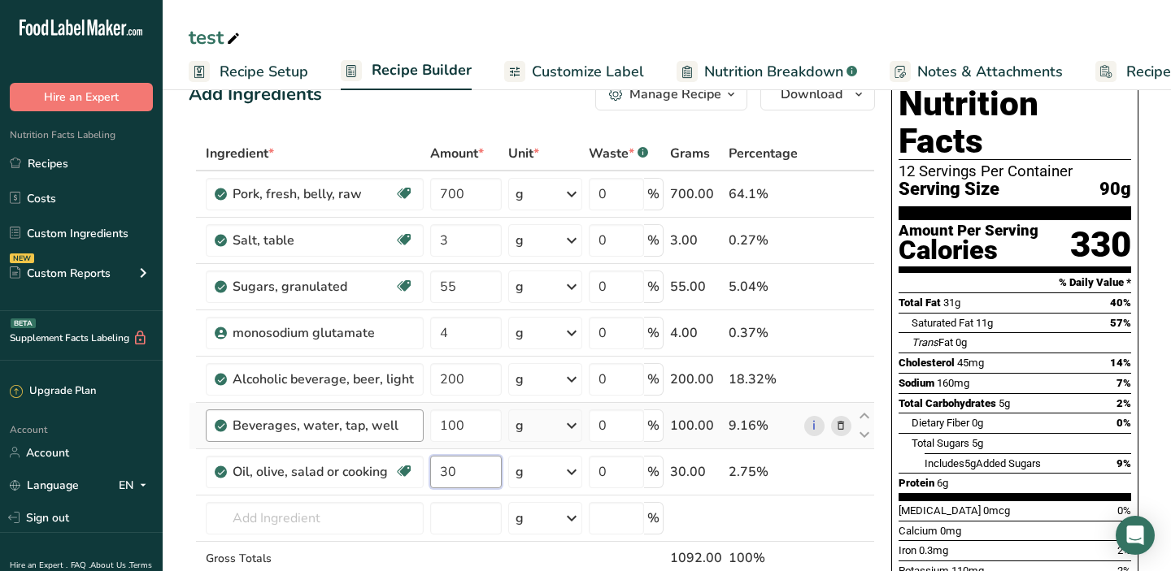
scroll to position [44, 0]
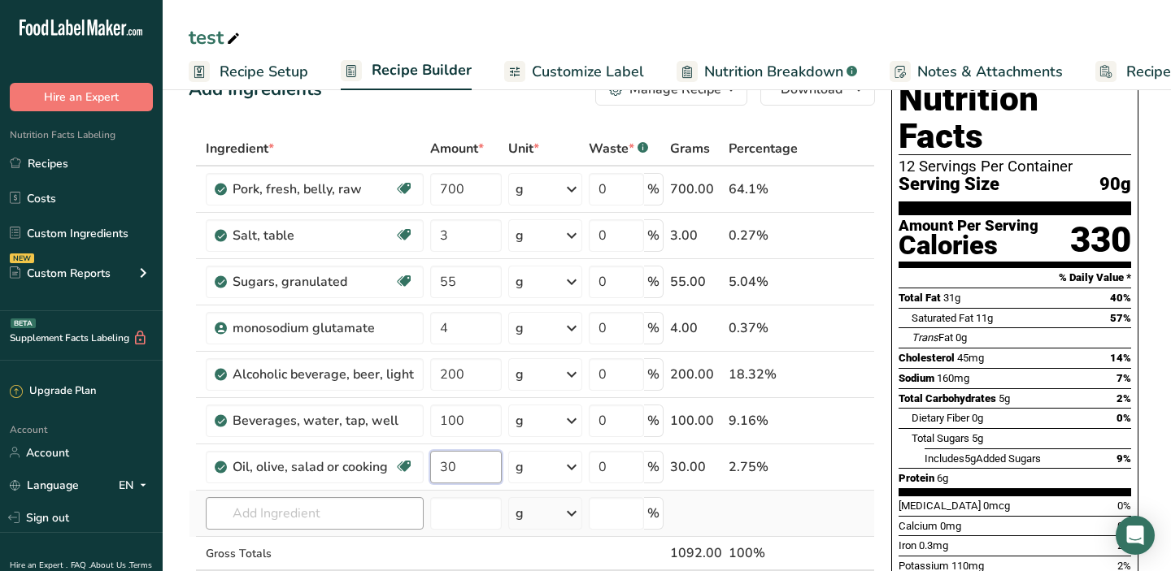
type input "30"
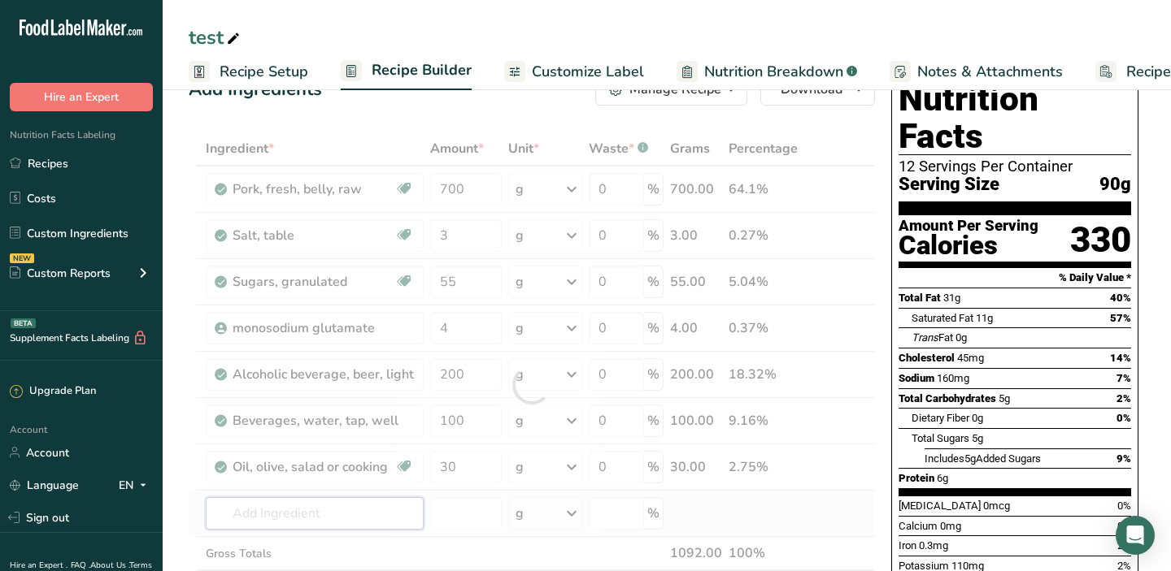
click at [248, 515] on div "Ingredient * Amount * Unit * Waste * .a-a{fill:#347362;}.b-a{fill:#fff;} Grams …" at bounding box center [532, 385] width 686 height 507
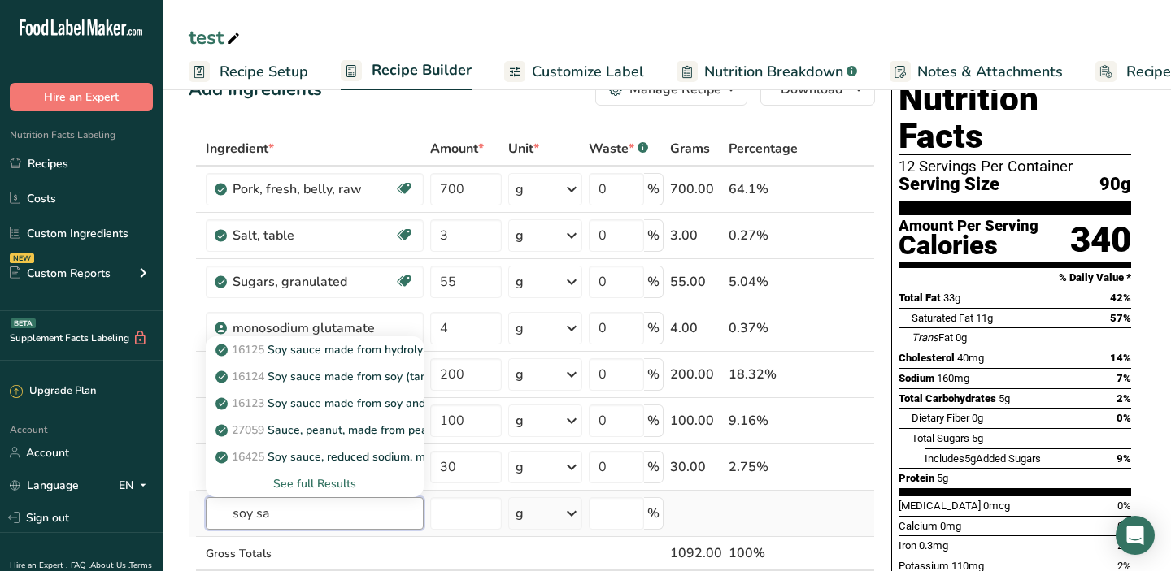
type input "soy sa"
click at [322, 484] on div "See full Results" at bounding box center [315, 484] width 192 height 17
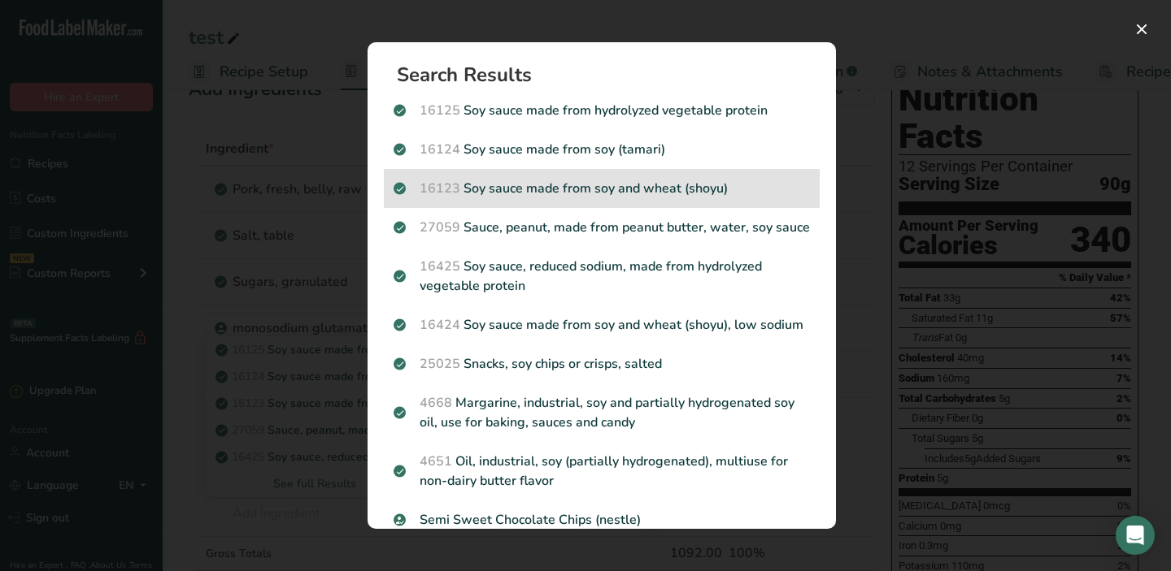
click at [590, 188] on p "16123 Soy sauce made from soy and wheat (shoyu)" at bounding box center [601, 189] width 416 height 20
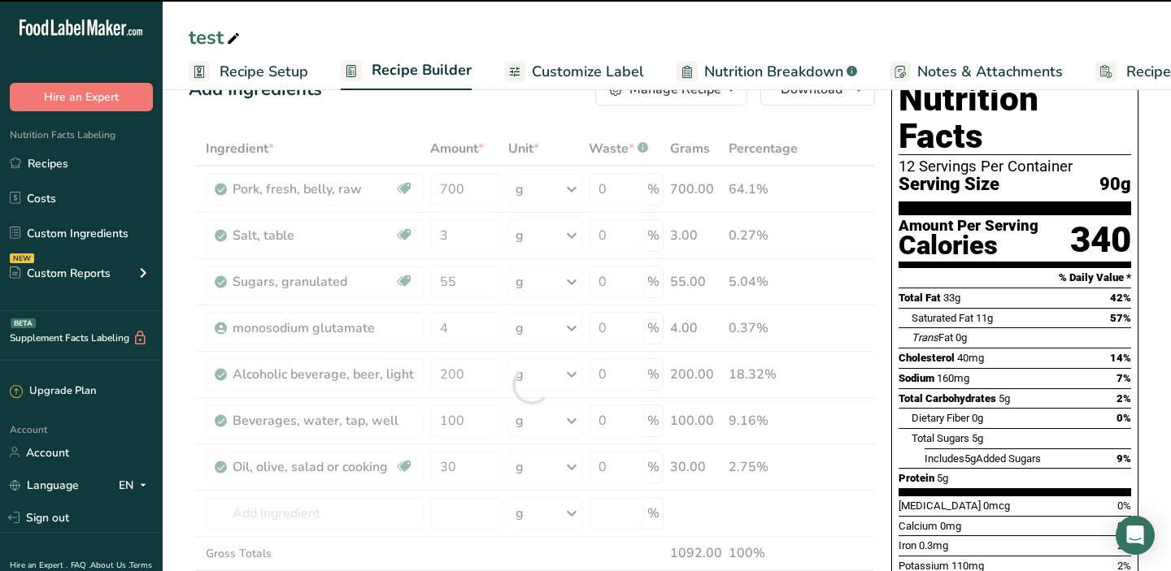
type input "0"
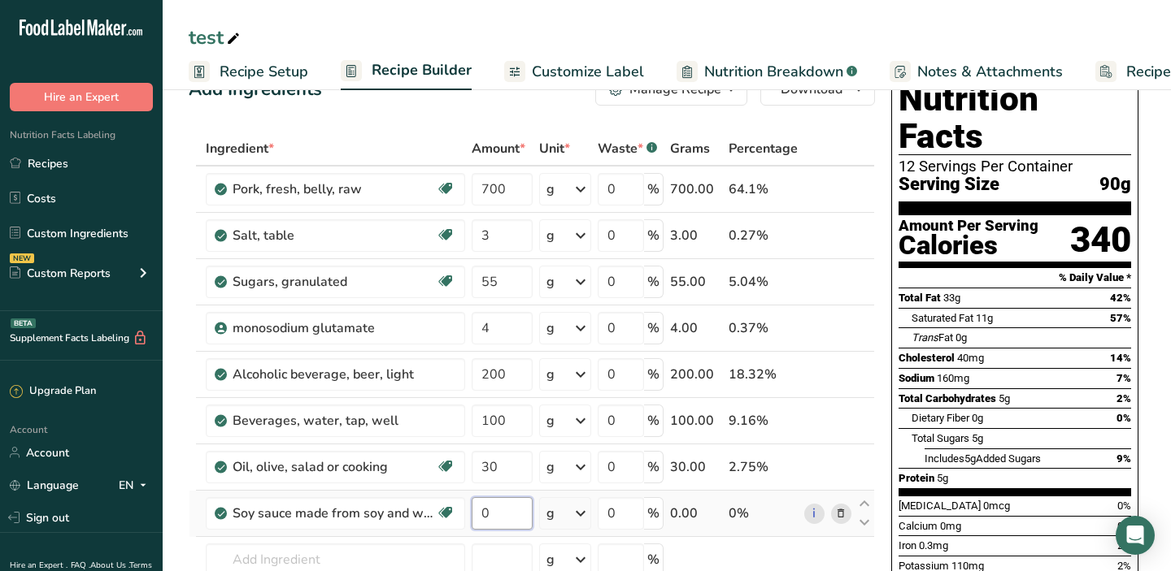
drag, startPoint x: 504, startPoint y: 514, endPoint x: 475, endPoint y: 515, distance: 29.3
click at [475, 515] on input "0" at bounding box center [501, 514] width 61 height 33
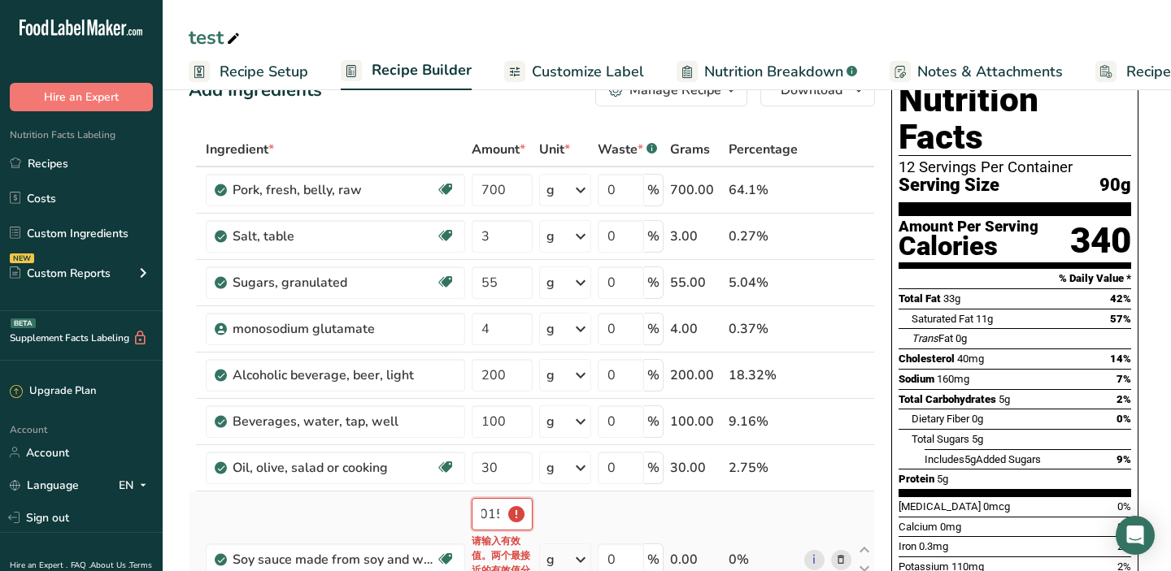
type input "0.00000150"
drag, startPoint x: 503, startPoint y: 519, endPoint x: 402, endPoint y: 519, distance: 101.6
click at [402, 519] on tr "Soy sauce made from soy and wheat (shoyu) Dairy free Gluten free Vegan Vegetari…" at bounding box center [531, 560] width 684 height 137
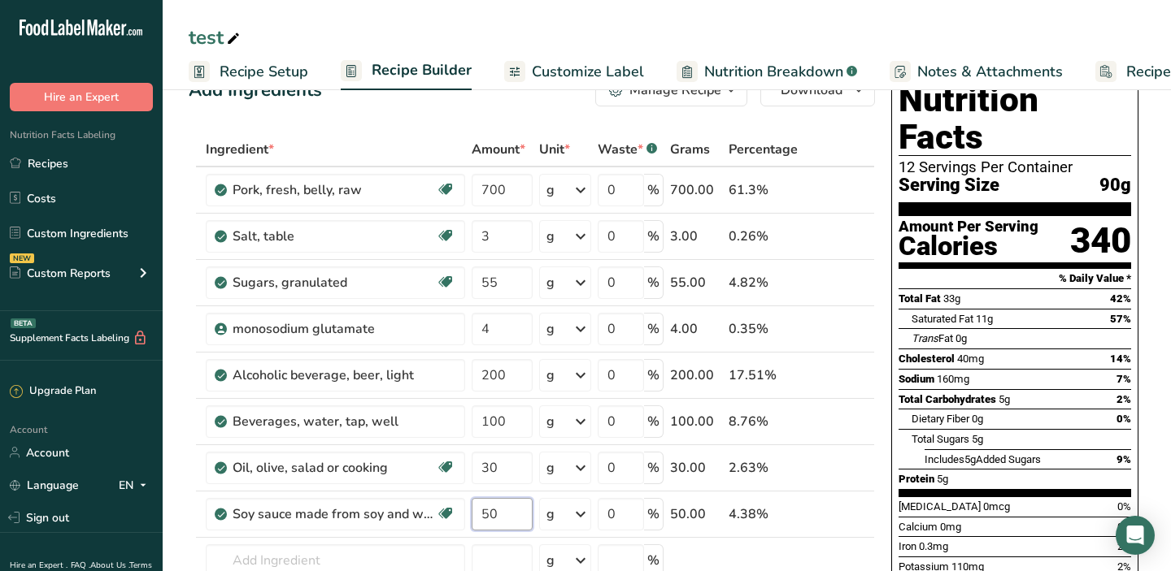
type input "50"
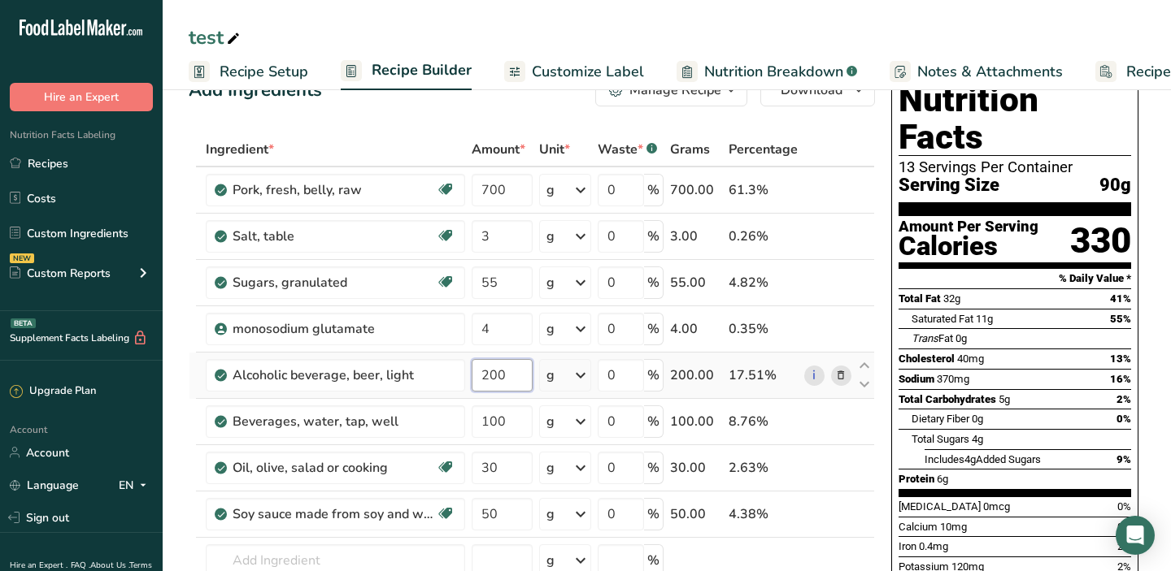
drag, startPoint x: 515, startPoint y: 381, endPoint x: 482, endPoint y: 382, distance: 32.5
click at [482, 382] on input "200" at bounding box center [501, 375] width 61 height 33
type input "230"
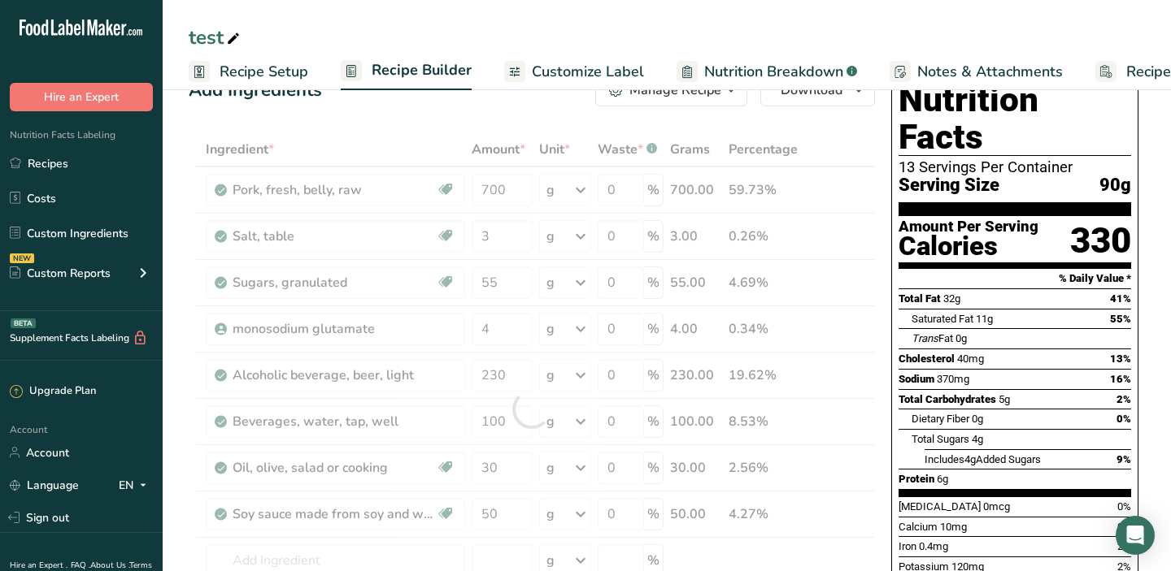
click at [850, 145] on div "Ingredient * Amount * Unit * Waste * .a-a{fill:#347362;}.b-a{fill:#fff;} Grams …" at bounding box center [532, 410] width 686 height 554
